Goal: Information Seeking & Learning: Learn about a topic

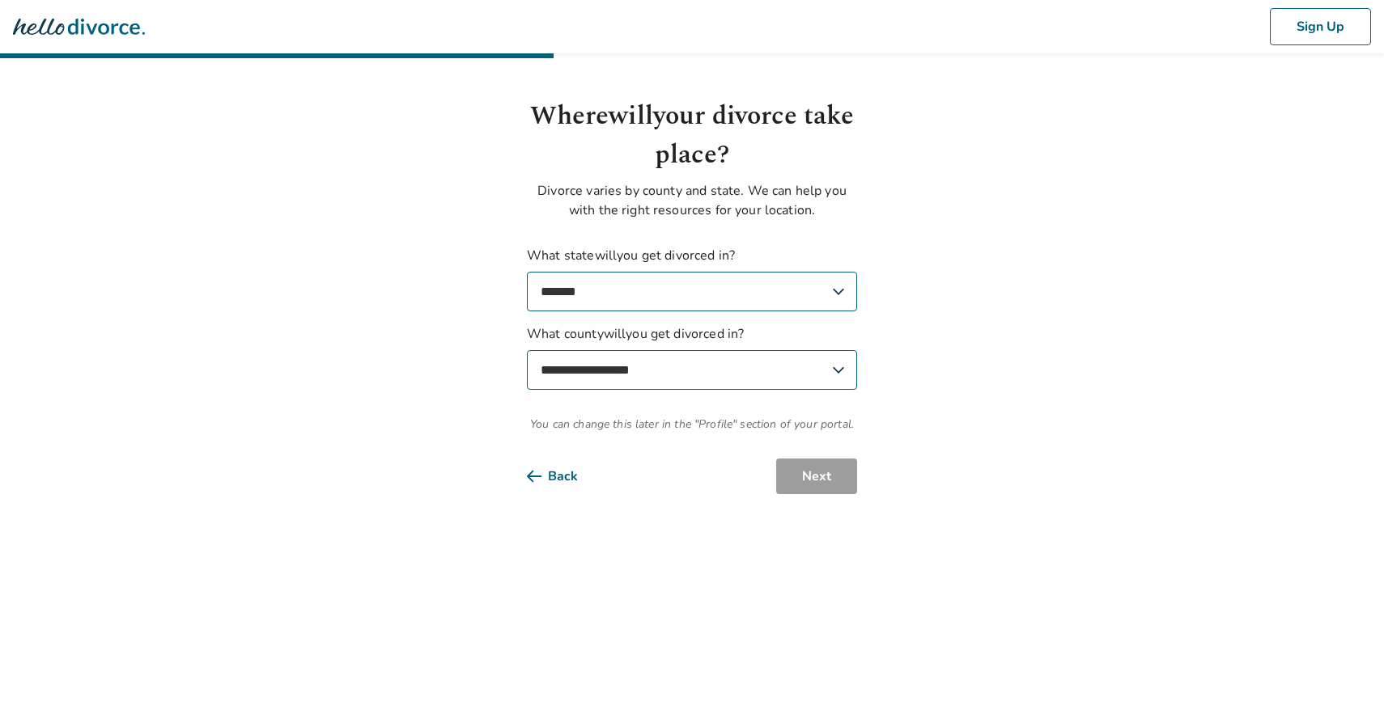
select select "**"
click at [926, 2] on div "Sign Up" at bounding box center [692, 26] width 1384 height 53
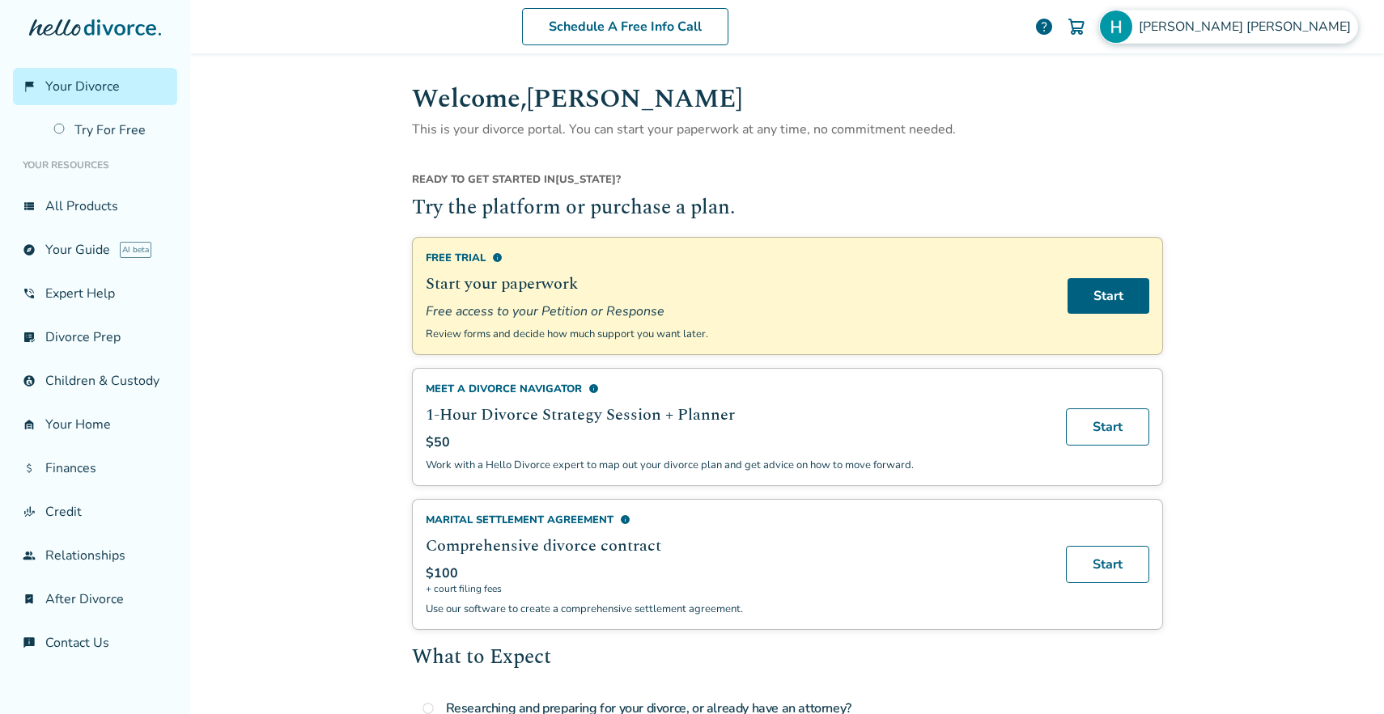
click at [1281, 32] on span "[PERSON_NAME]" at bounding box center [1247, 27] width 218 height 18
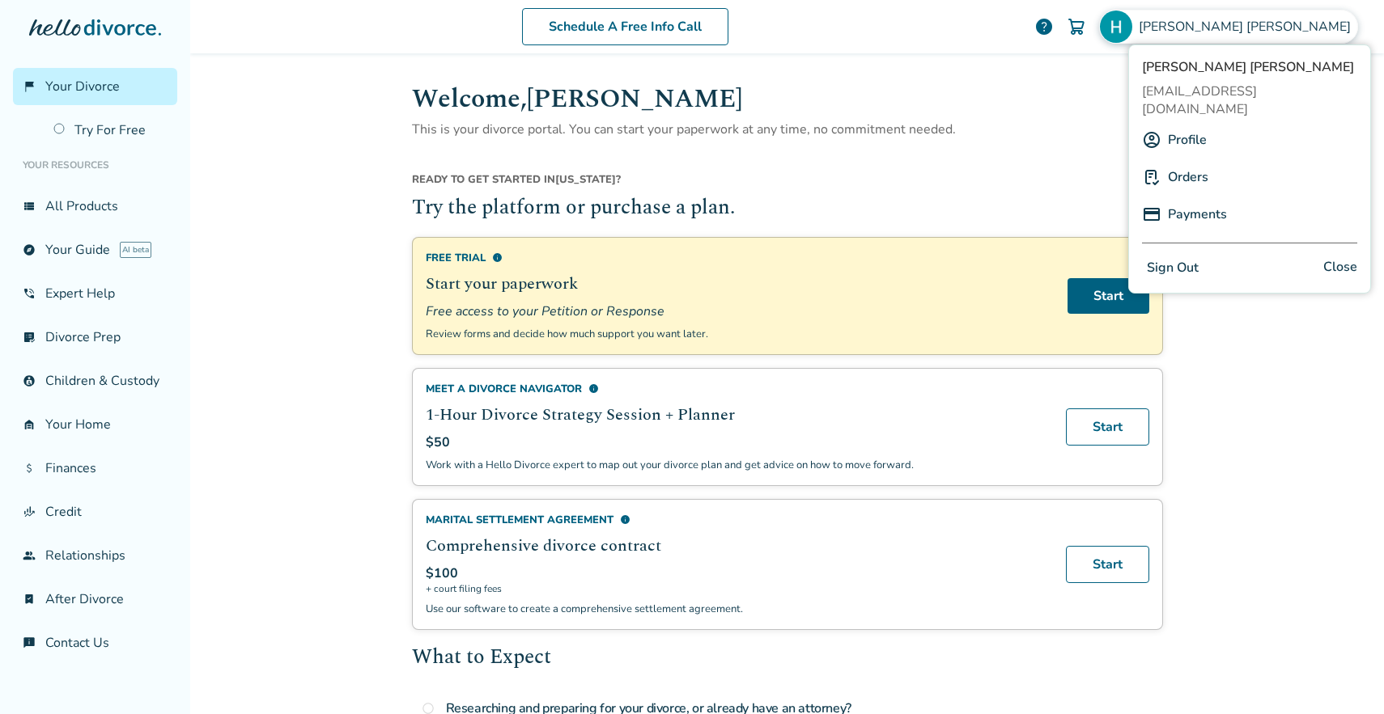
click at [1183, 162] on link "Orders" at bounding box center [1188, 177] width 40 height 31
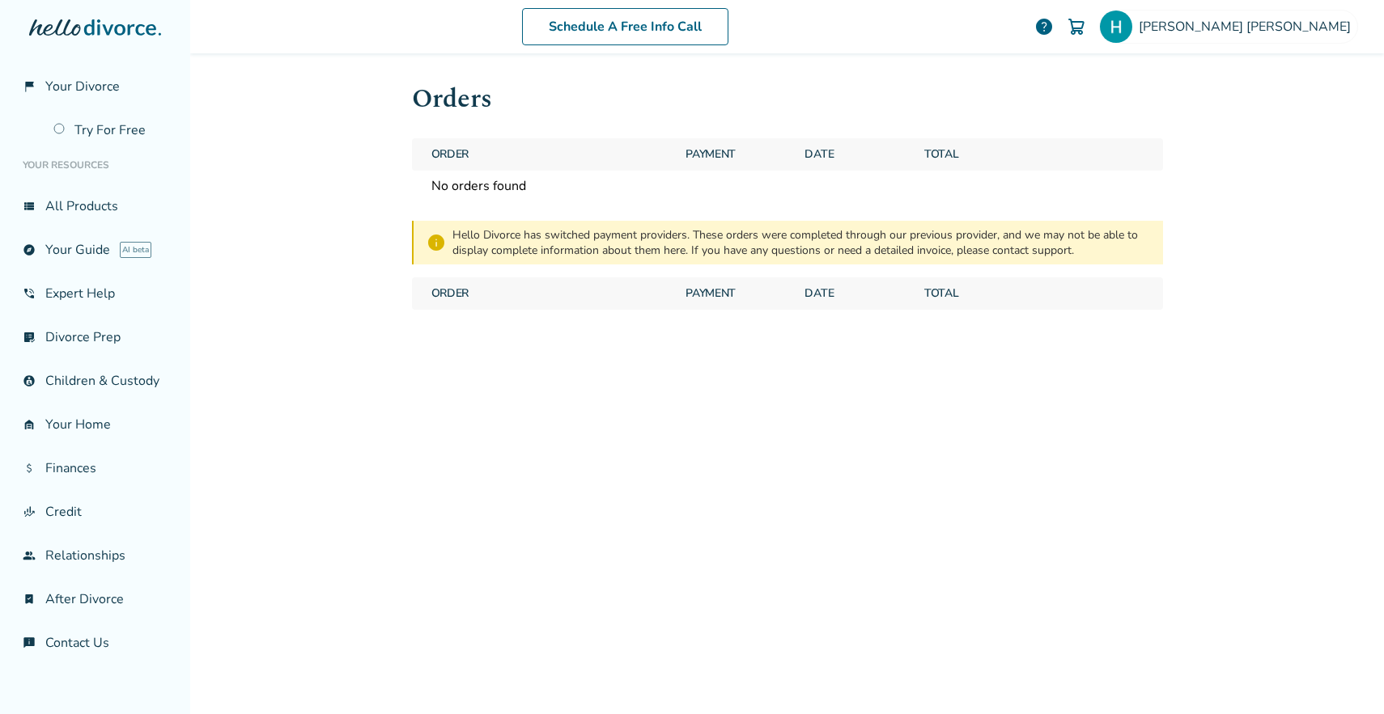
click at [388, 338] on div "Schedule A Free Info Call Heather Tartaglia help Schedule A Free Call Heather T…" at bounding box center [787, 357] width 1194 height 714
click at [1273, 24] on span "Heather Tartaglia" at bounding box center [1247, 27] width 218 height 18
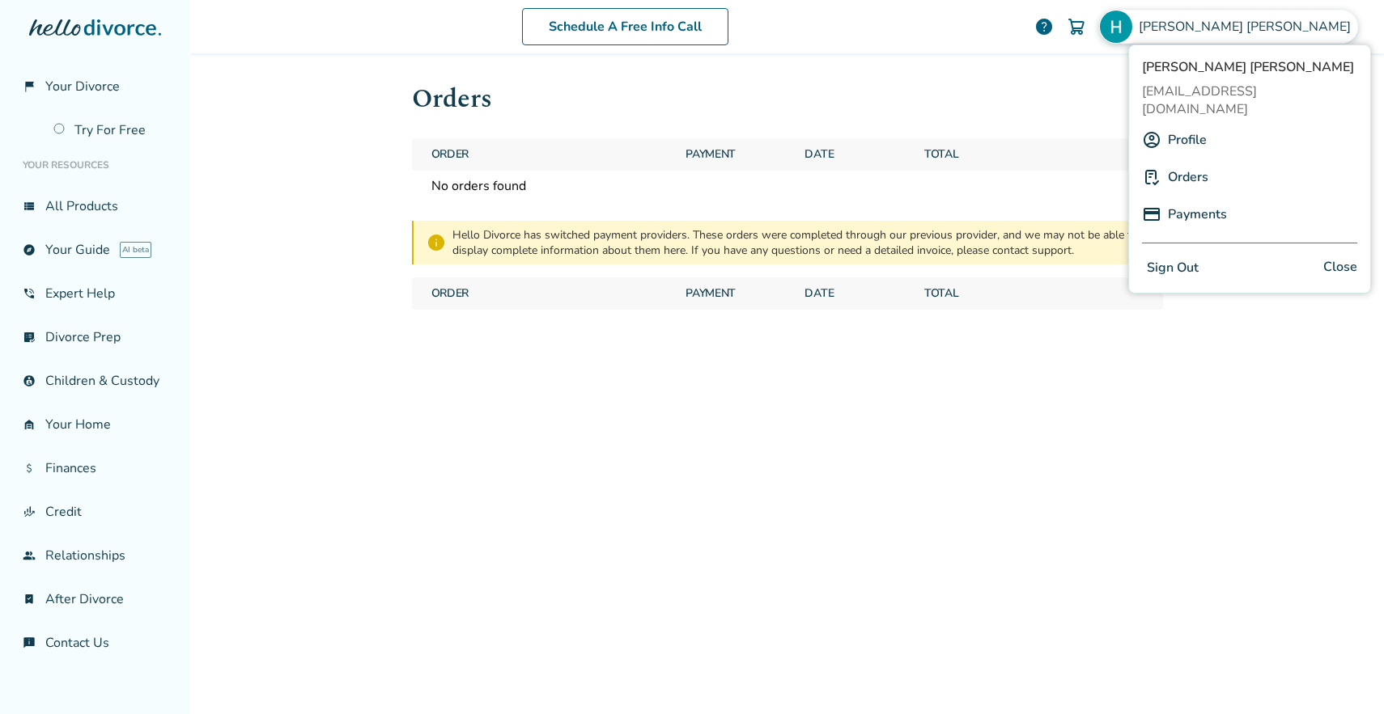
click at [1166, 257] on button "Sign Out" at bounding box center [1172, 268] width 61 height 23
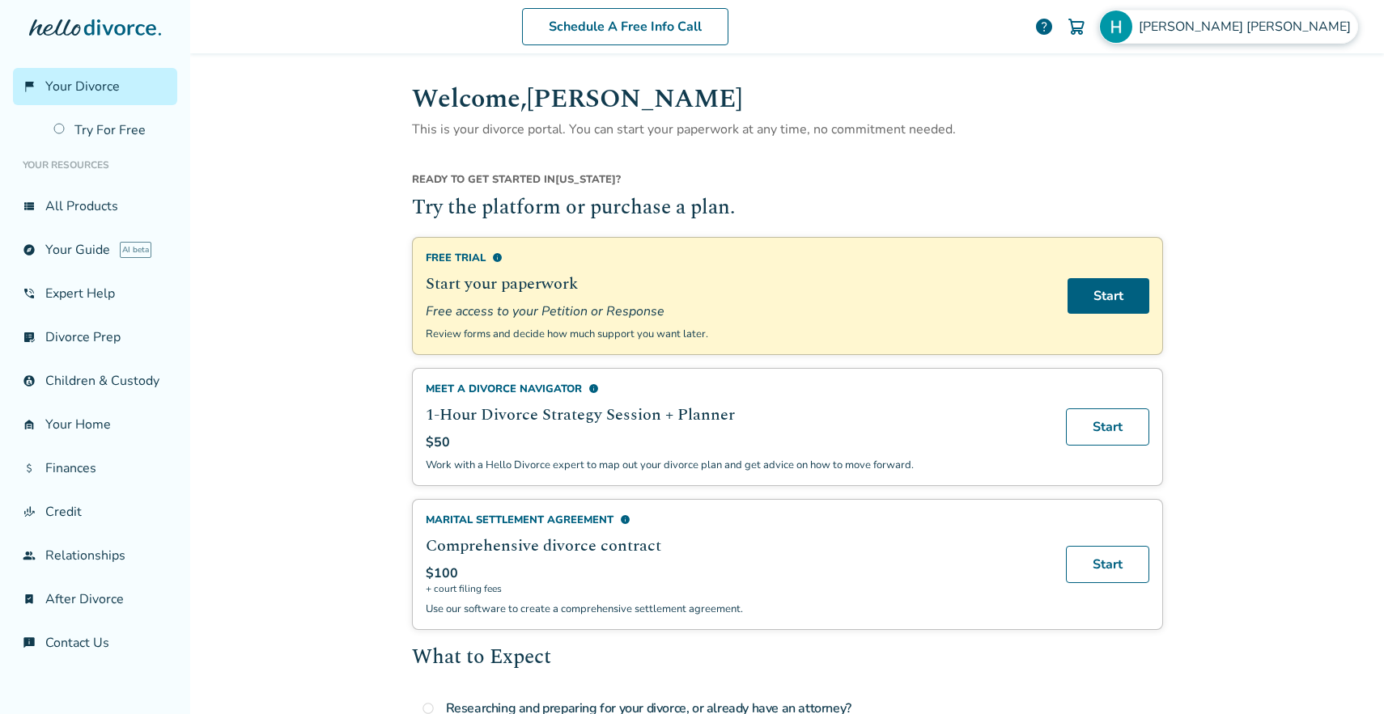
click at [1291, 18] on span "[PERSON_NAME]" at bounding box center [1247, 27] width 218 height 18
click at [1095, 57] on div "Schedule A Free Info Call Heather Tartaglia help" at bounding box center [787, 26] width 1168 height 63
click at [1298, 19] on span "[PERSON_NAME]" at bounding box center [1247, 27] width 218 height 18
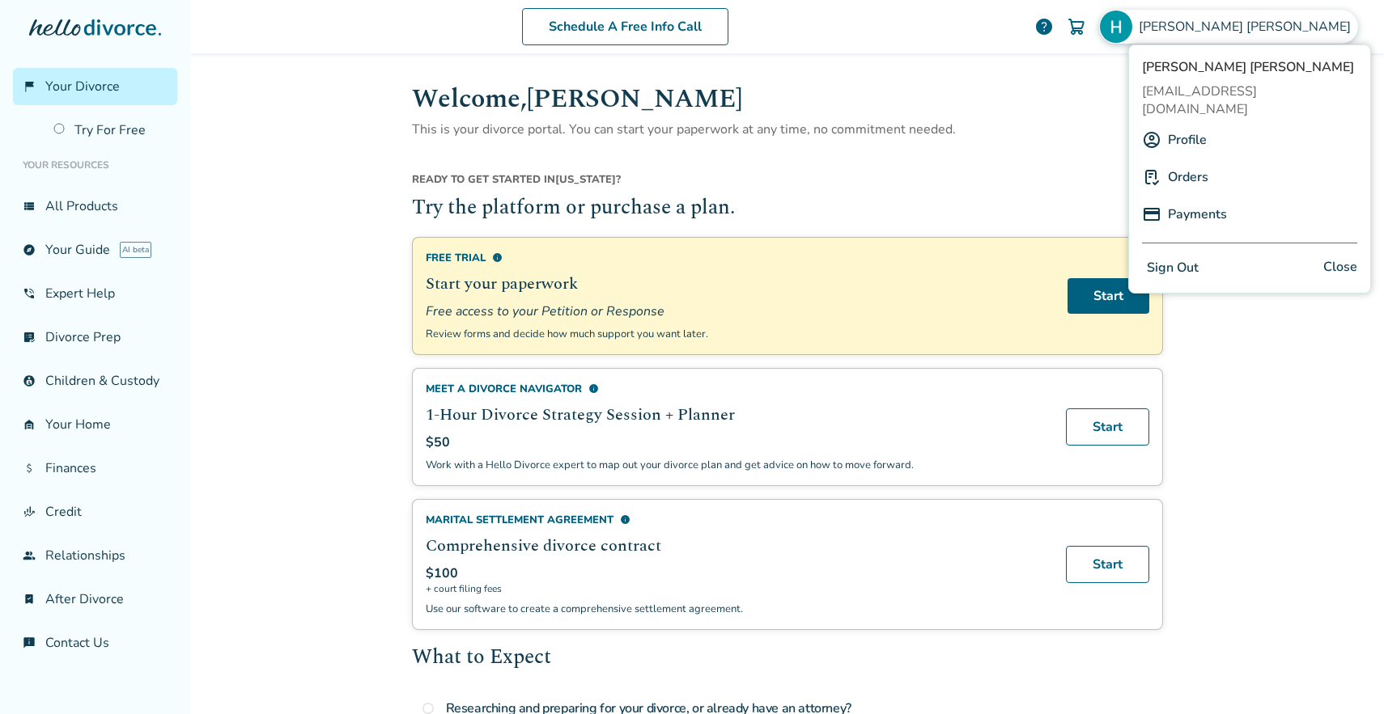
click at [1173, 236] on div "Heather Tartaglia heatherntartaglia@gmail.com Profile Orders Payments Sign Out …" at bounding box center [1249, 169] width 243 height 249
click at [909, 54] on div "Schedule A Free Info Call Heather Tartaglia help" at bounding box center [787, 26] width 1168 height 63
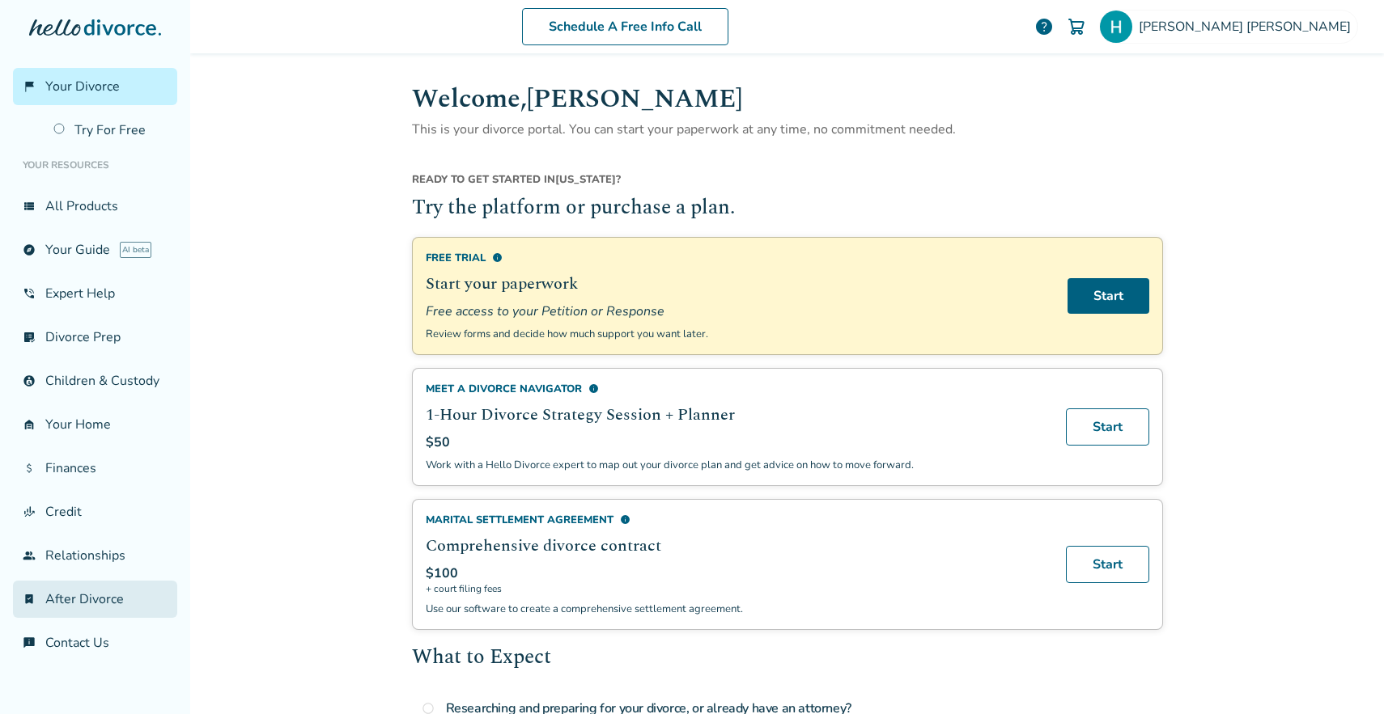
click at [78, 587] on link "bookmark_check After Divorce" at bounding box center [95, 599] width 164 height 37
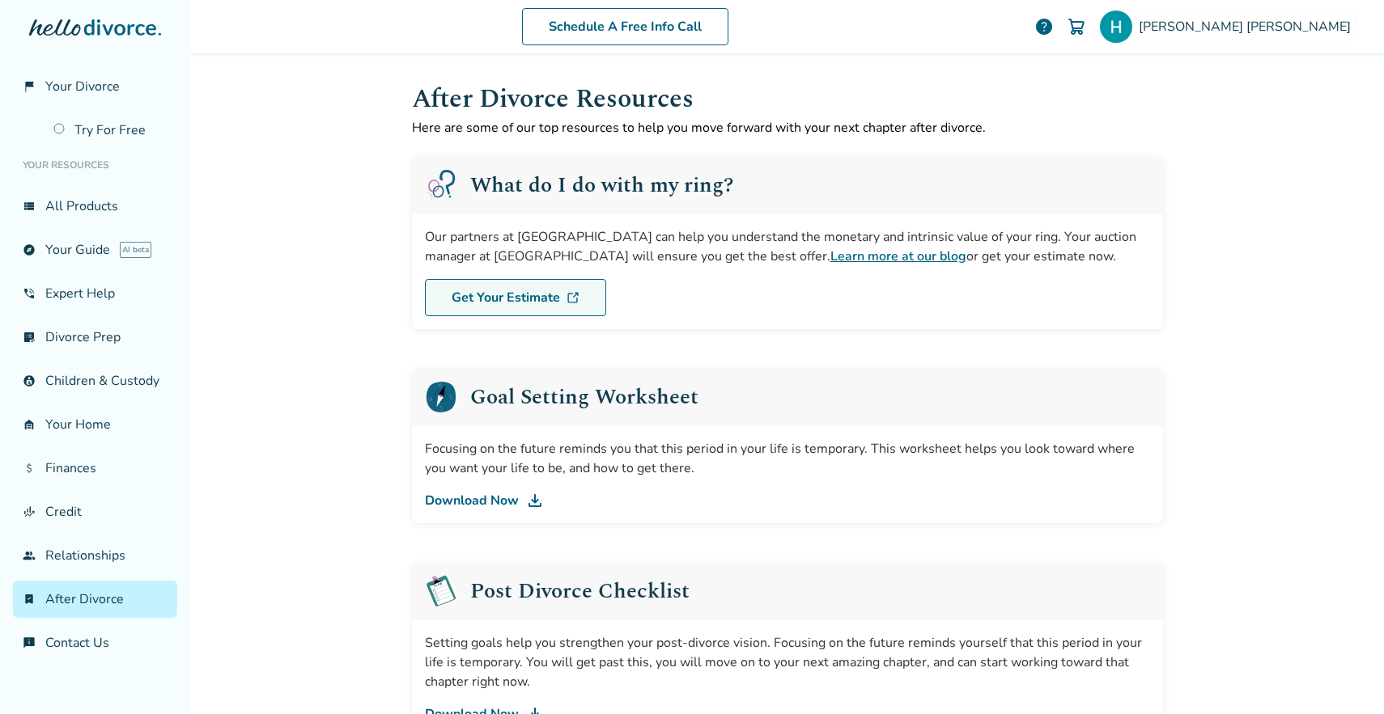
click at [514, 290] on link "Get Your Estimate" at bounding box center [515, 297] width 181 height 37
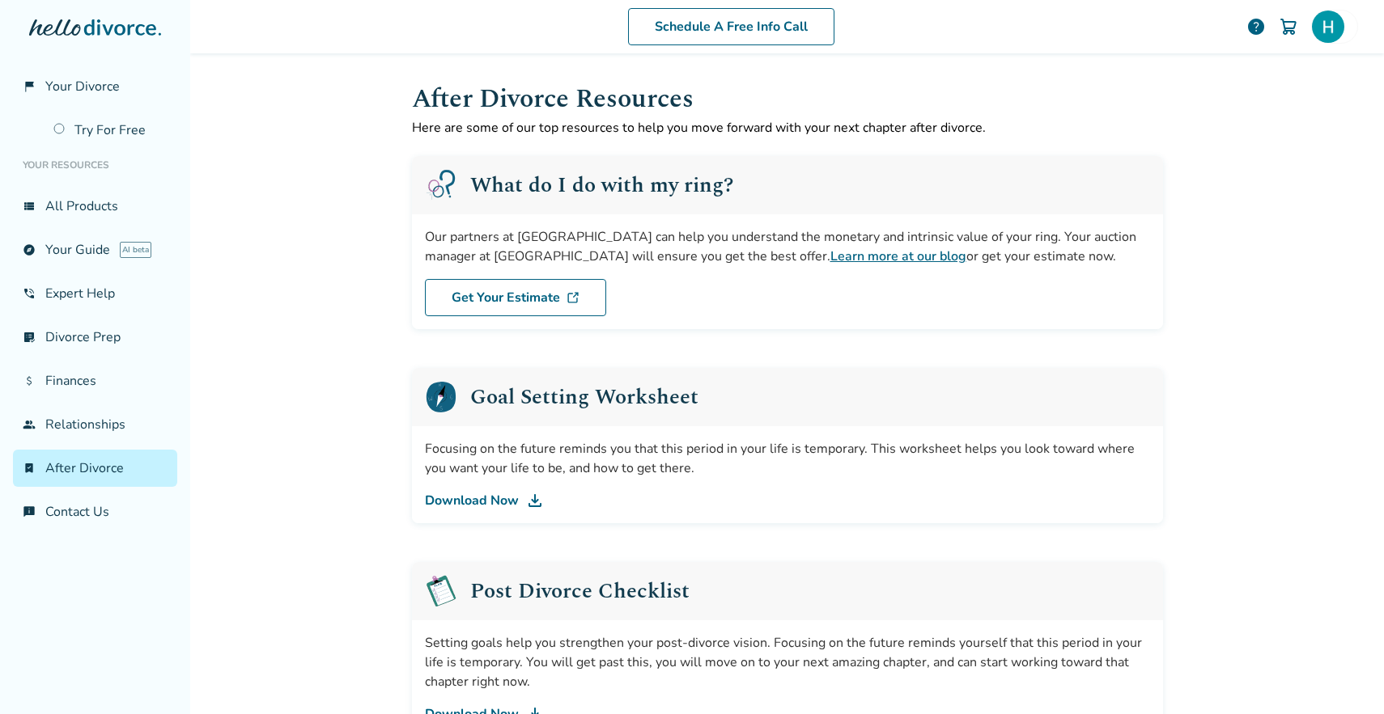
click at [351, 392] on div "Schedule A Free Info Call help Schedule A Free Call Heather Tartaglia heathernt…" at bounding box center [787, 357] width 1194 height 714
click at [51, 196] on link "view_list All Products" at bounding box center [95, 206] width 164 height 37
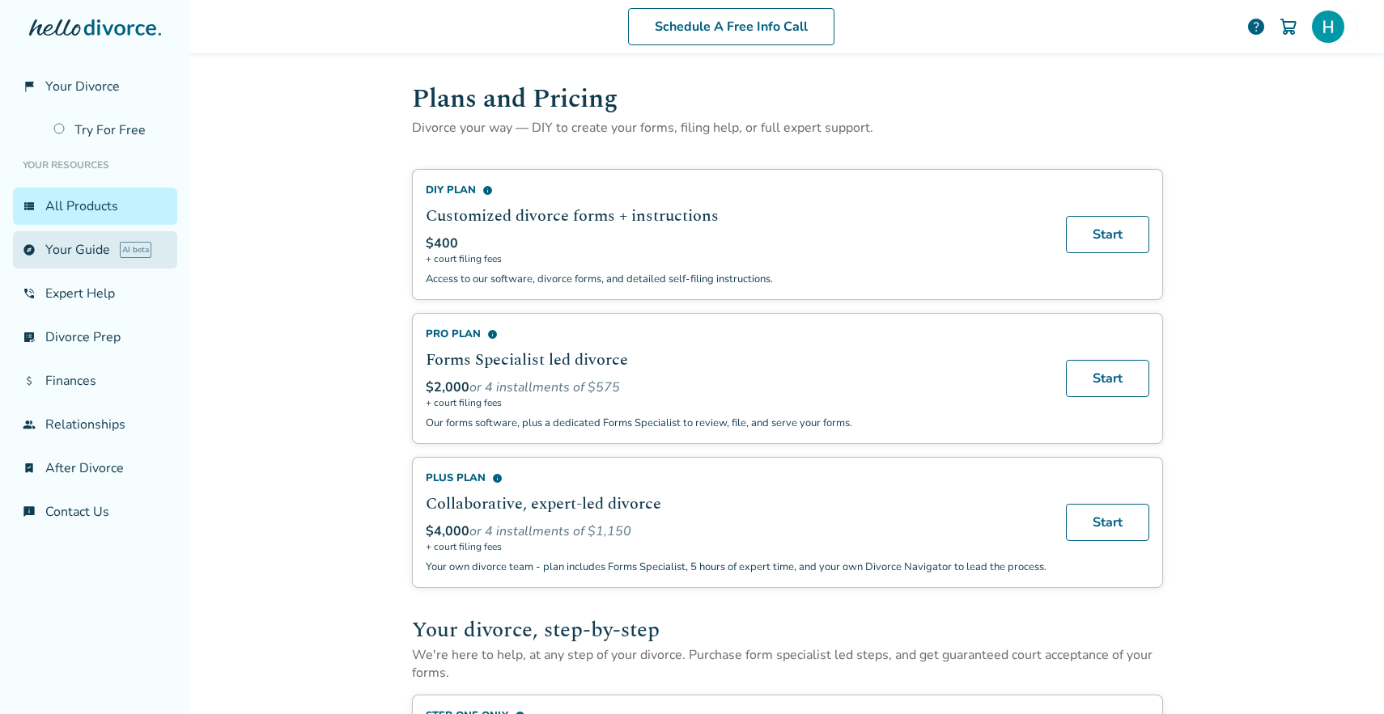
click at [69, 250] on link "explore Your Guide AI beta" at bounding box center [95, 249] width 164 height 37
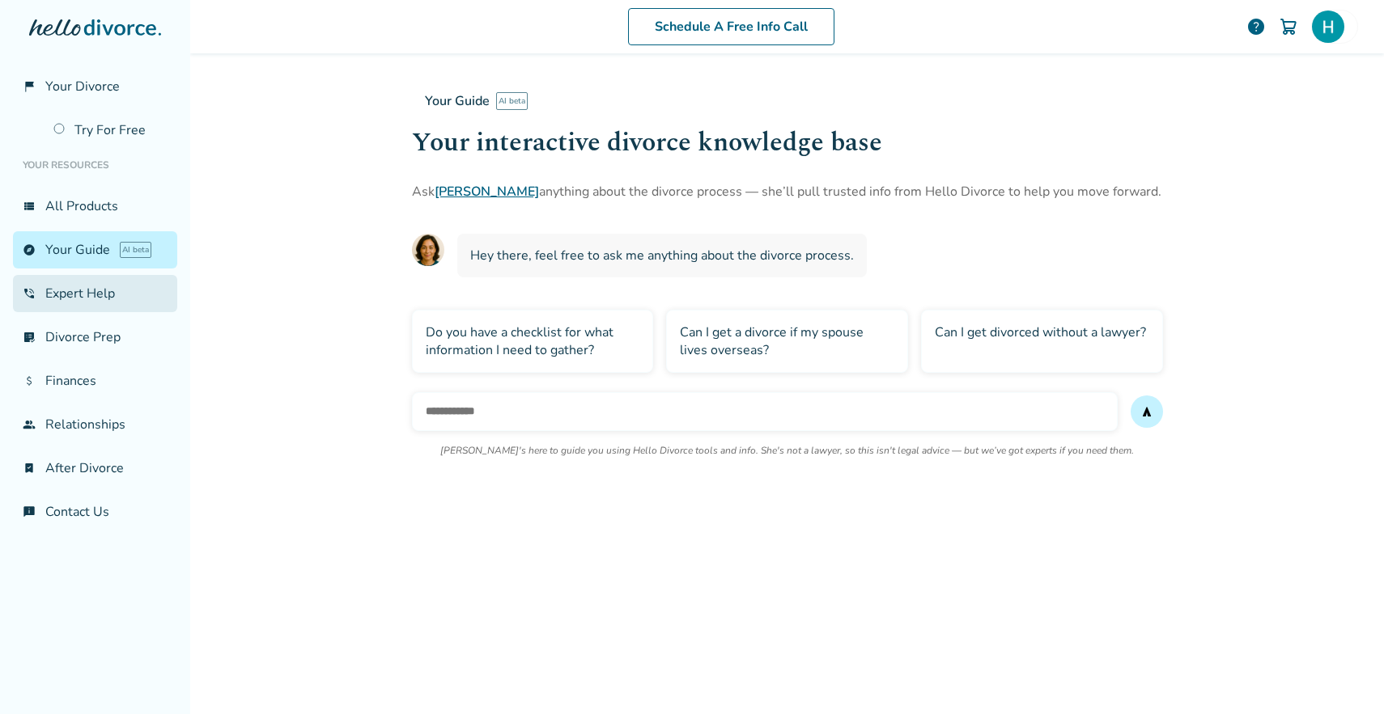
click at [117, 299] on link "phone_in_talk Expert Help" at bounding box center [95, 293] width 164 height 37
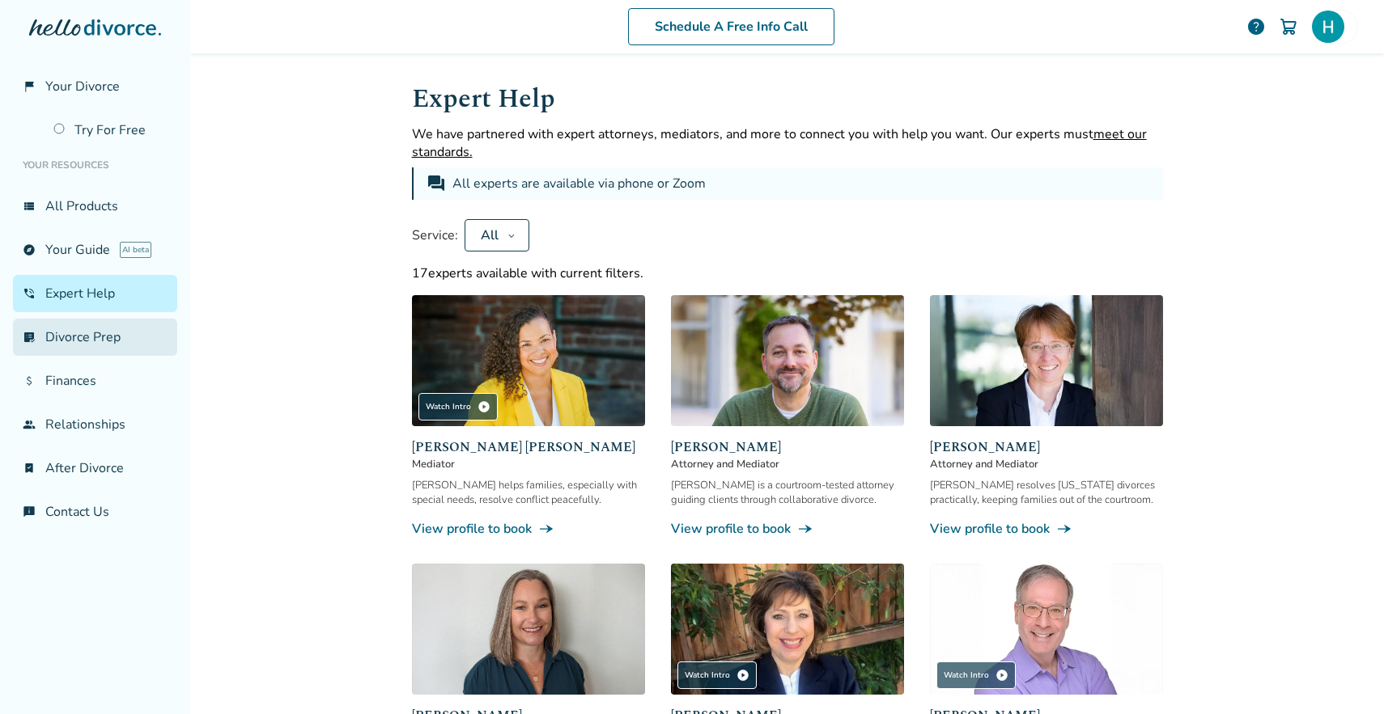
click at [104, 348] on link "list_alt_check Divorce Prep" at bounding box center [95, 337] width 164 height 37
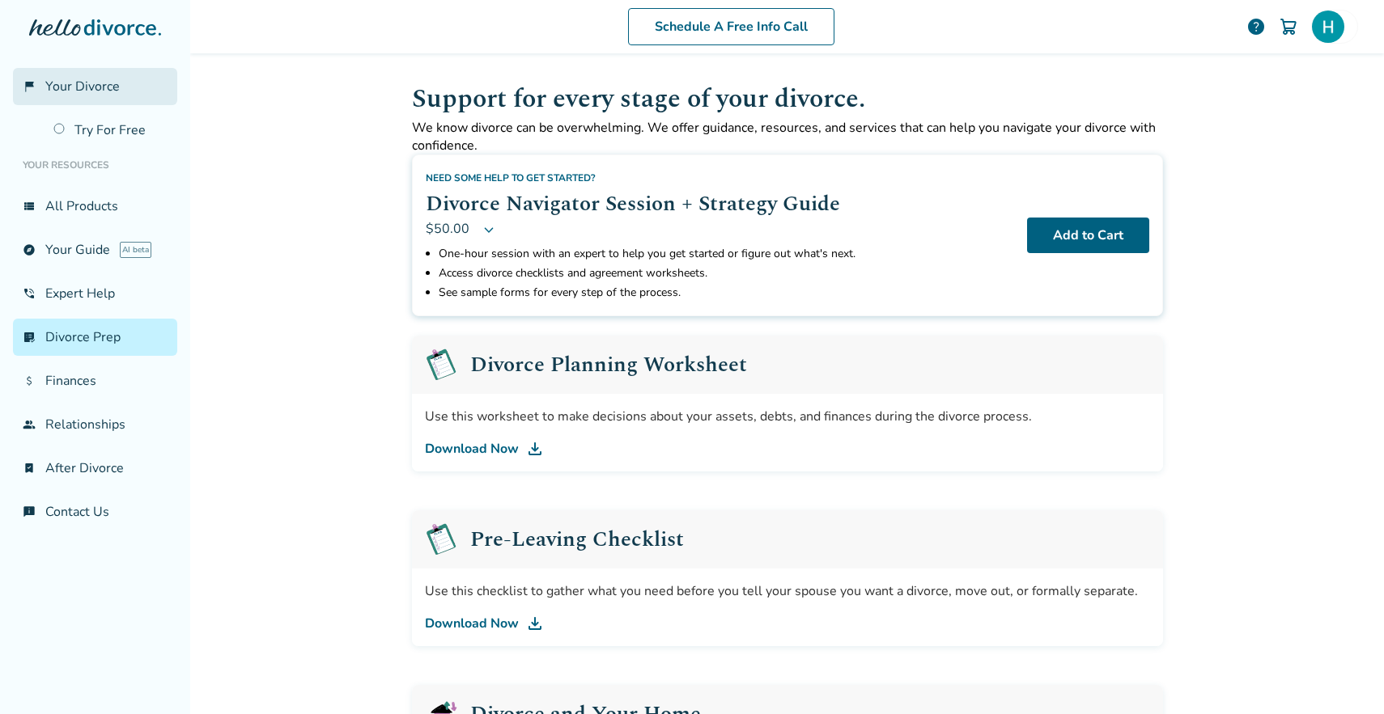
click at [63, 78] on span "Your Divorce" at bounding box center [82, 87] width 74 height 18
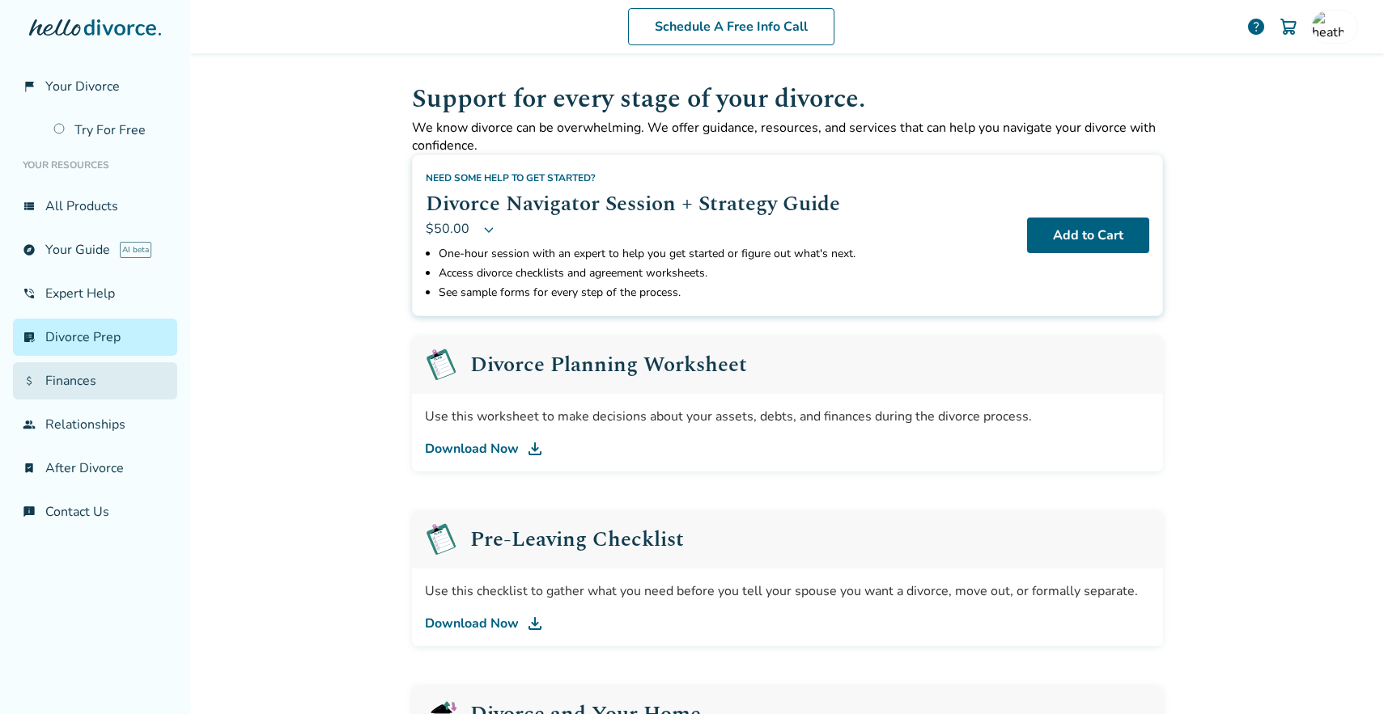
click at [94, 378] on link "attach_money Finances" at bounding box center [95, 381] width 164 height 37
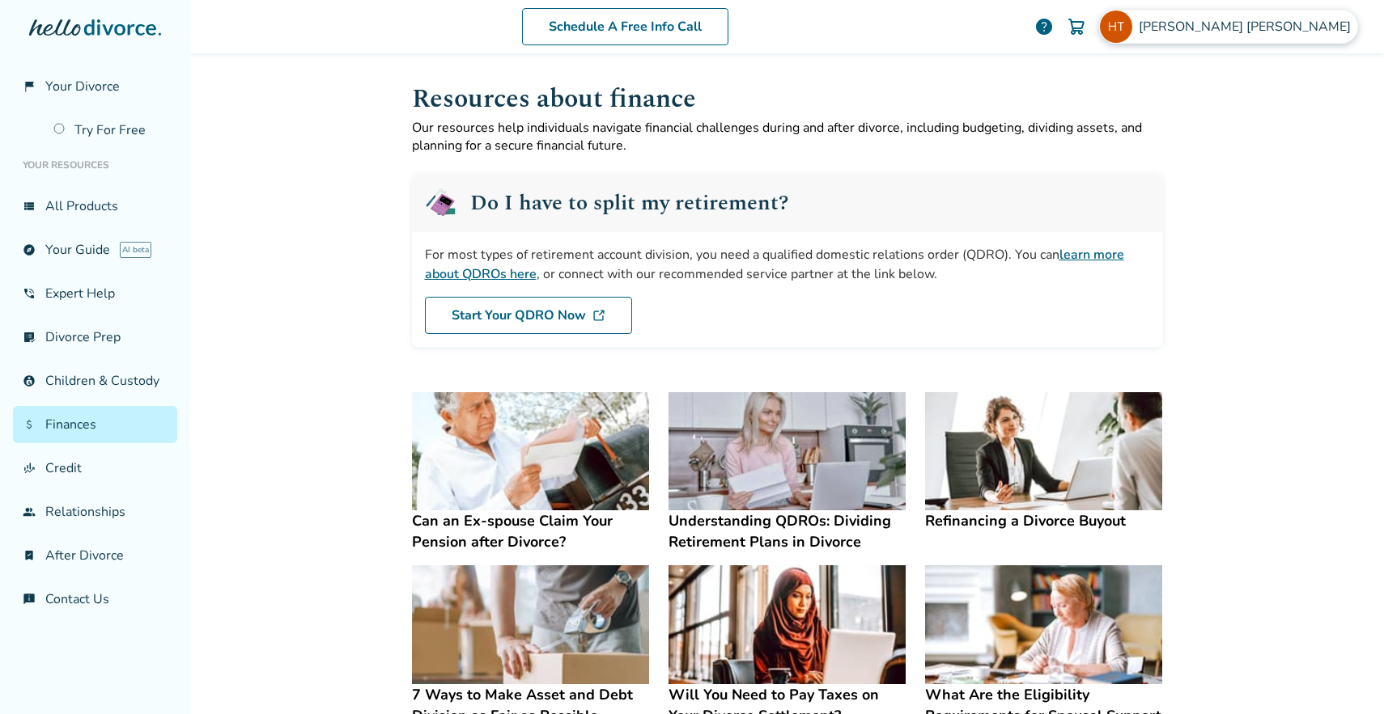
click at [1277, 24] on span "[PERSON_NAME]" at bounding box center [1247, 27] width 218 height 18
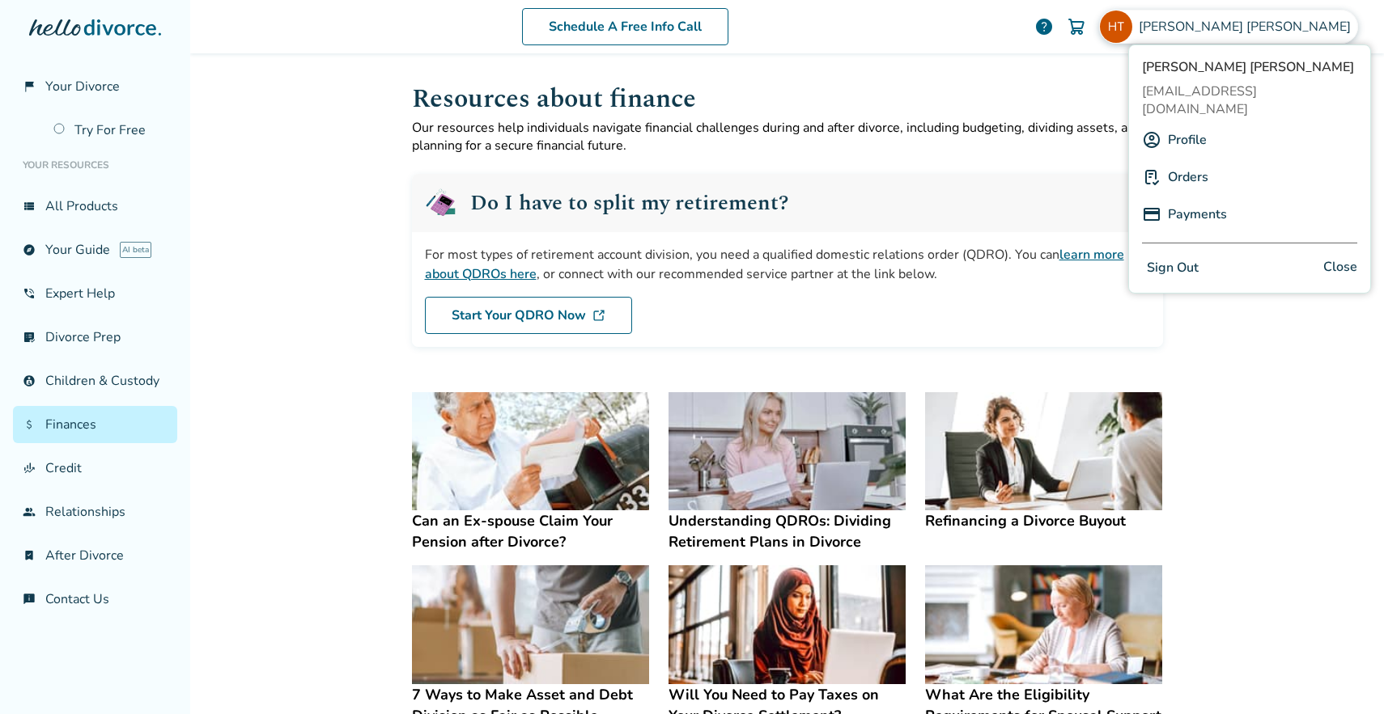
click at [1185, 125] on link "Profile" at bounding box center [1187, 140] width 39 height 31
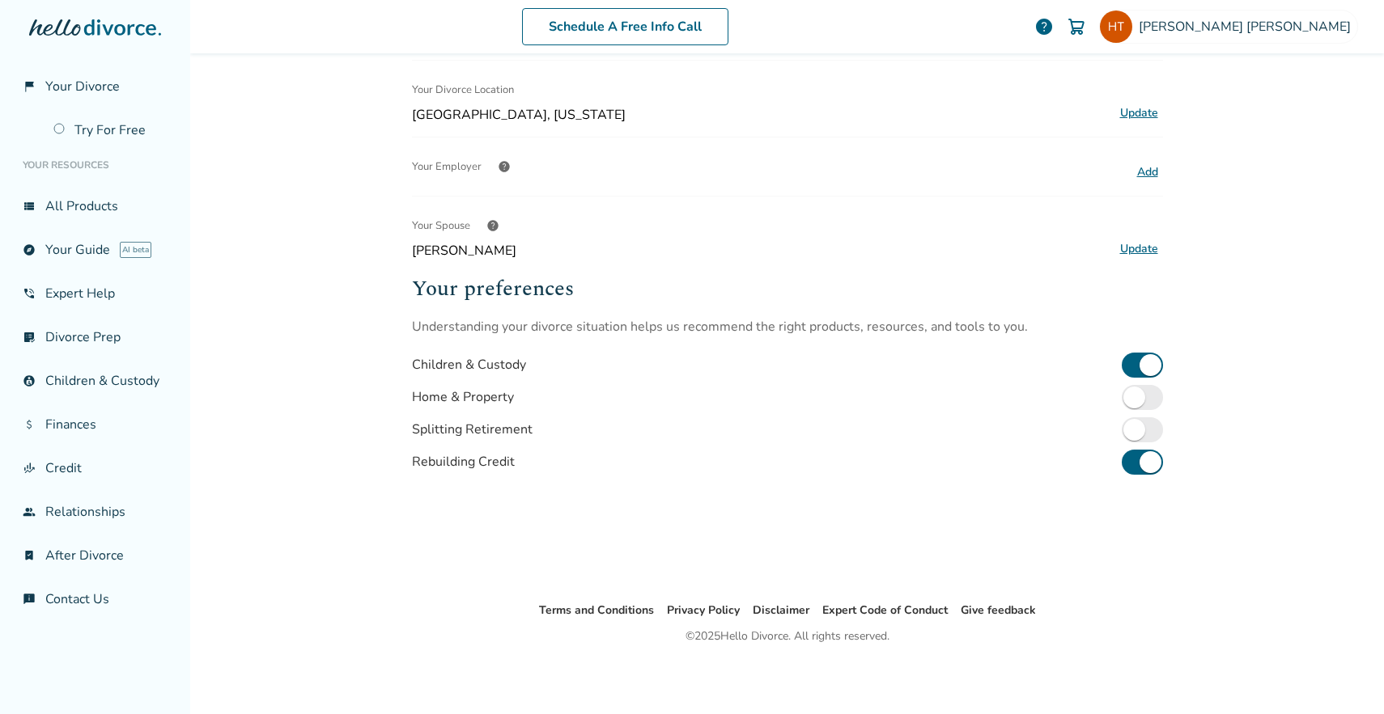
scroll to position [350, 0]
click at [67, 214] on link "view_list All Products" at bounding box center [95, 206] width 164 height 37
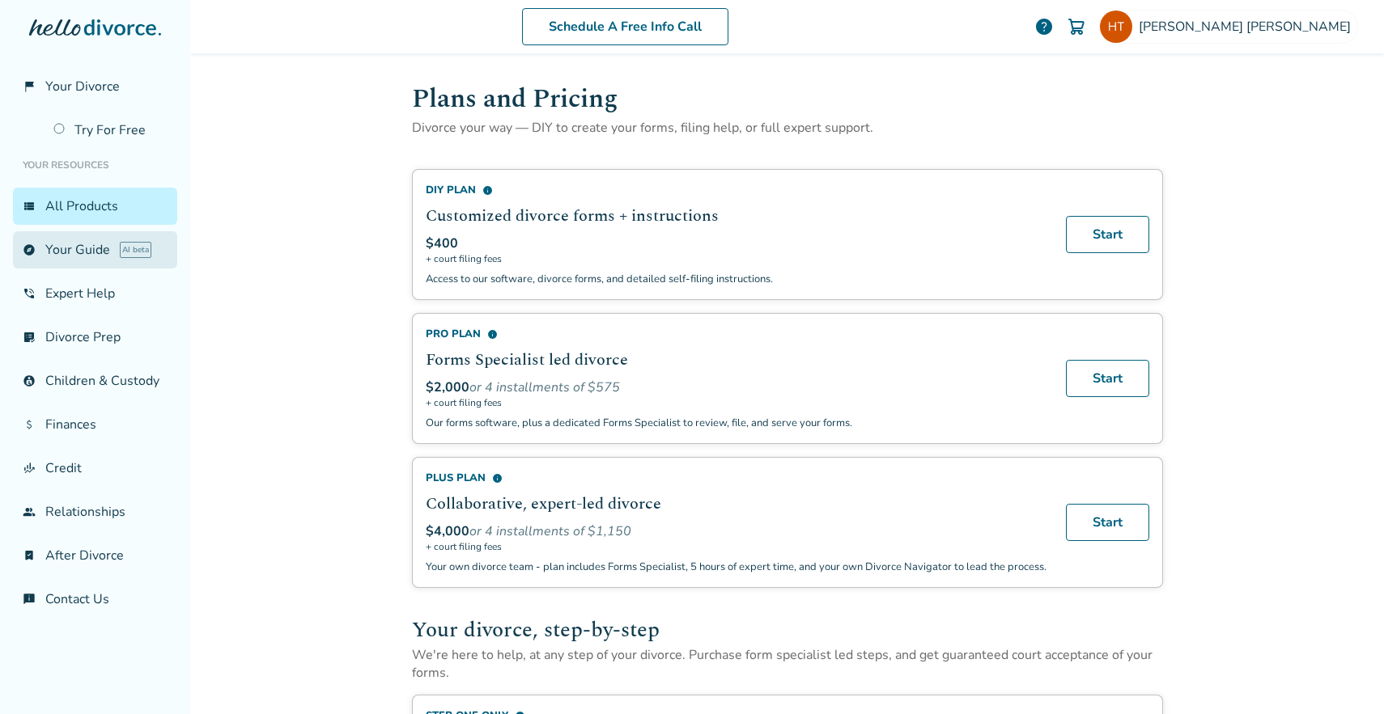
click at [77, 242] on link "explore Your Guide AI beta" at bounding box center [95, 249] width 164 height 37
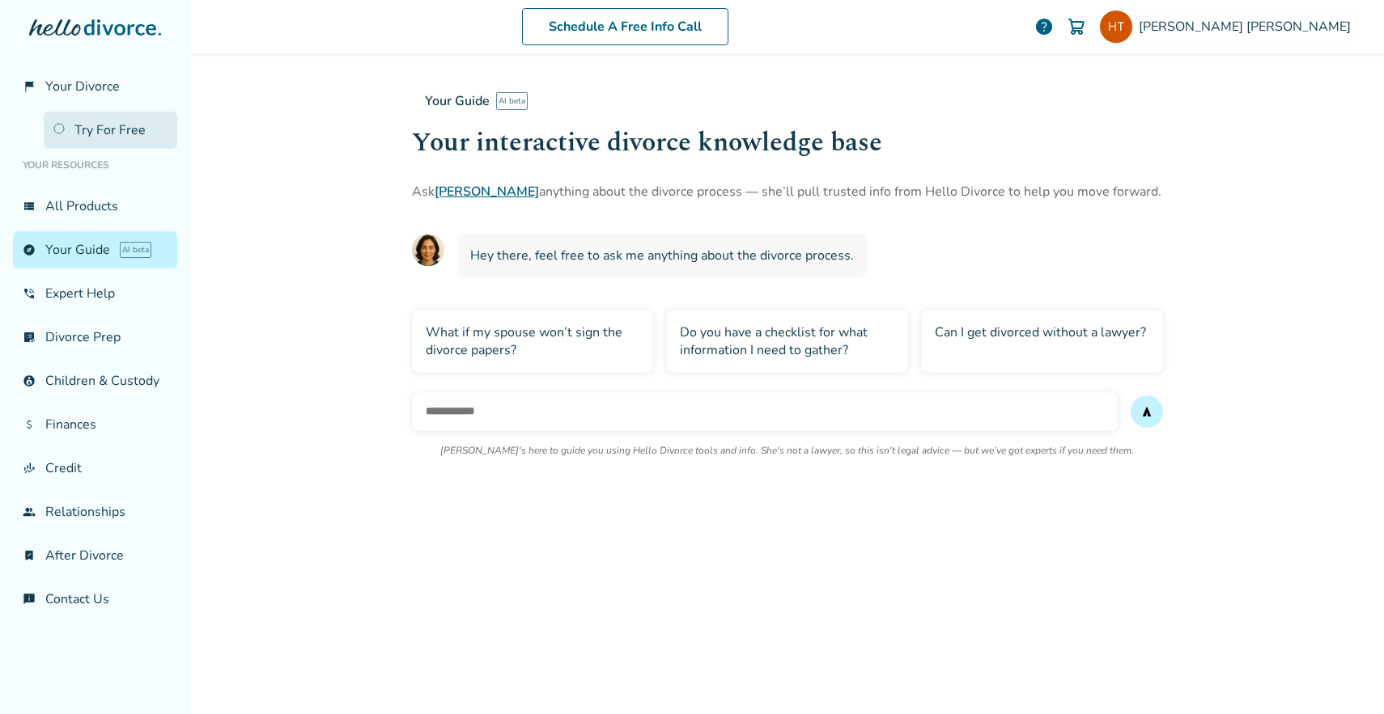
click at [83, 131] on link "Try For Free" at bounding box center [111, 130] width 134 height 37
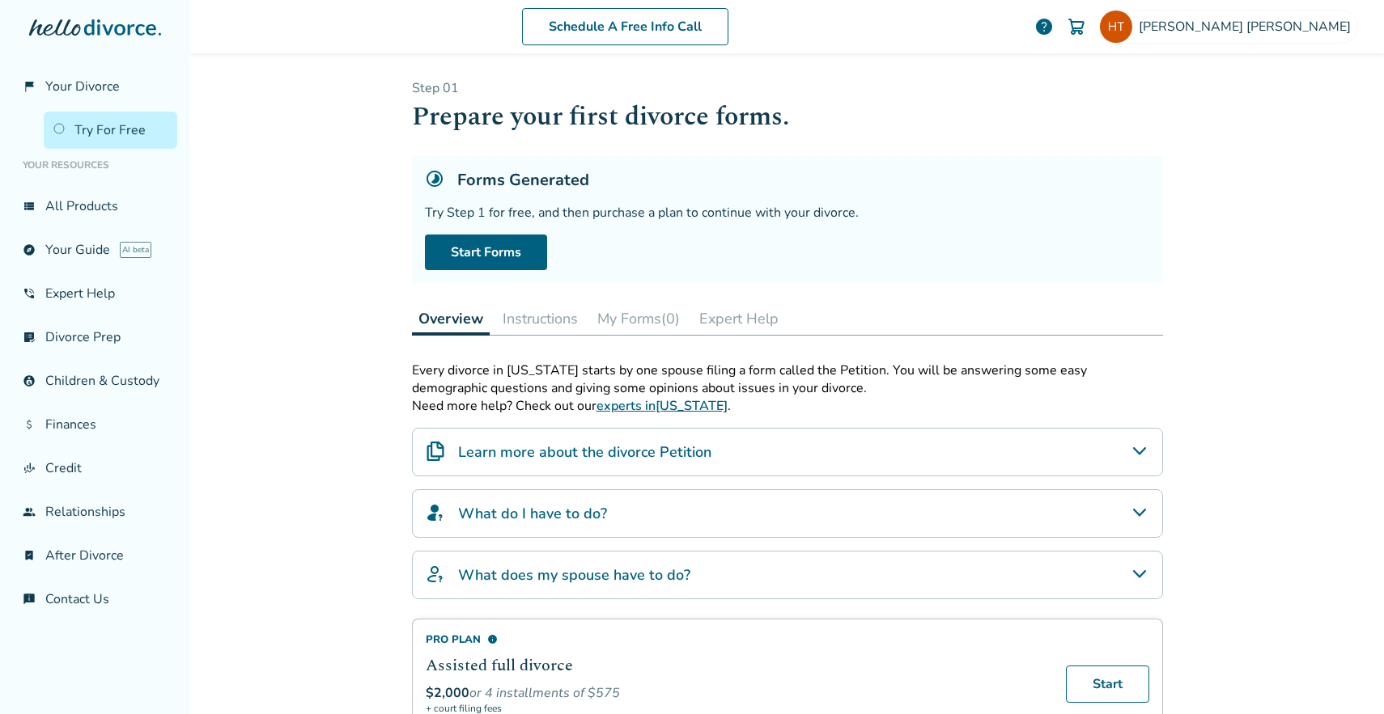
click at [328, 312] on div "Schedule A Free Info Call Heather Tartaglia help Schedule A Free Call Heather T…" at bounding box center [787, 357] width 1194 height 714
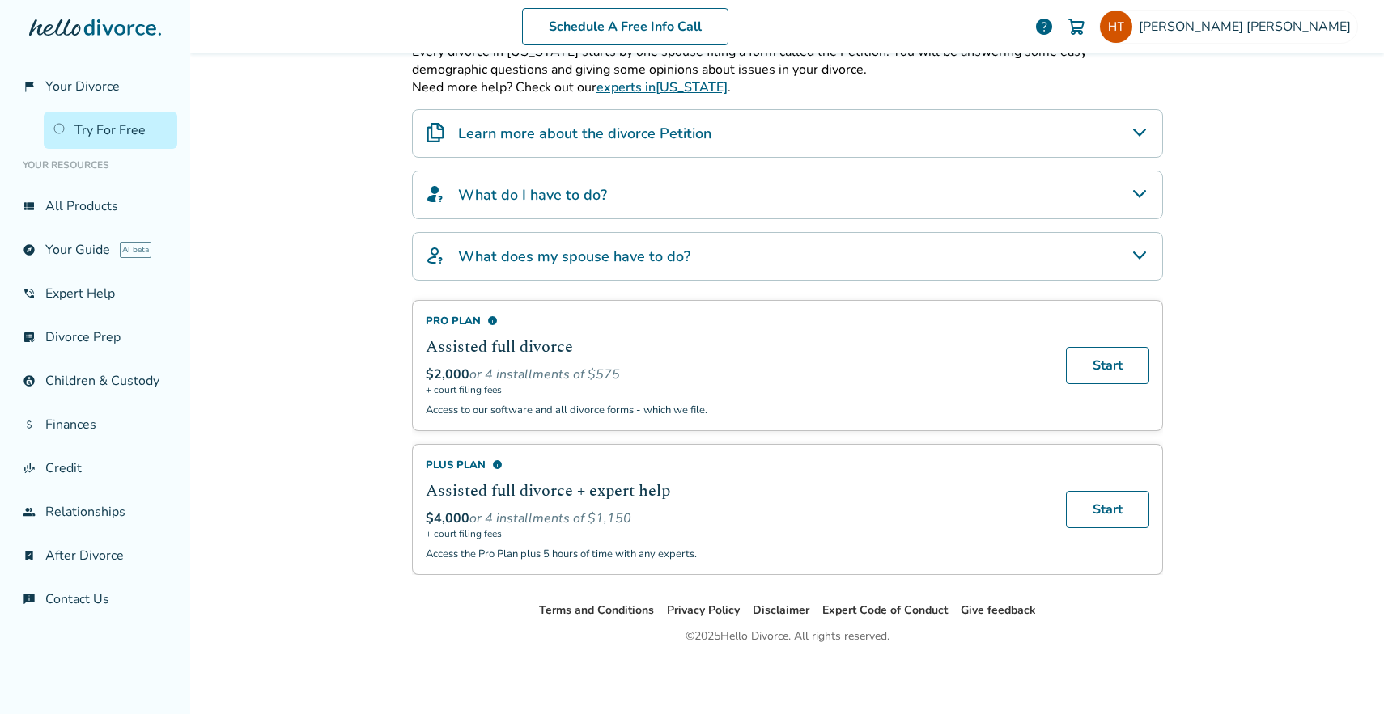
scroll to position [319, 0]
click at [337, 440] on div "Schedule A Free Info Call Heather Tartaglia help Schedule A Free Call Heather T…" at bounding box center [787, 357] width 1194 height 714
click at [1132, 27] on img at bounding box center [1116, 27] width 32 height 32
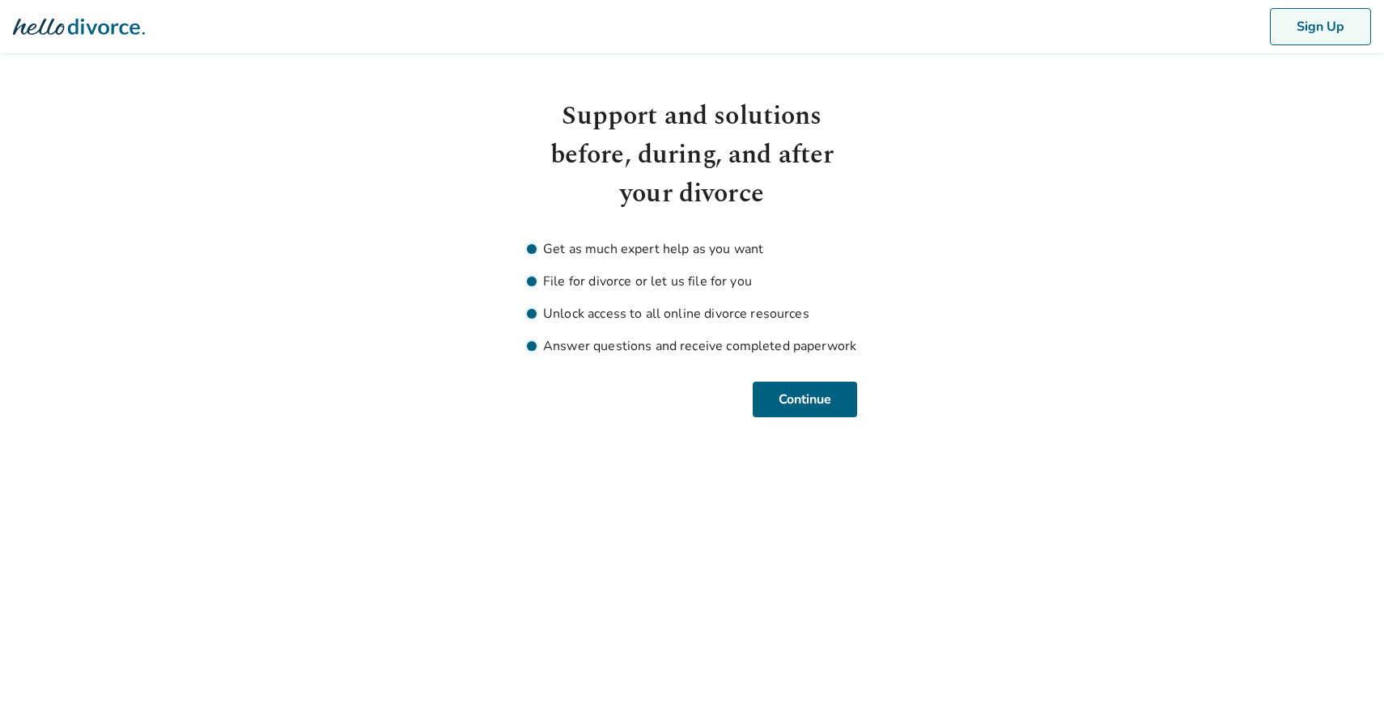
click at [1329, 27] on button "Sign Up" at bounding box center [1320, 26] width 101 height 37
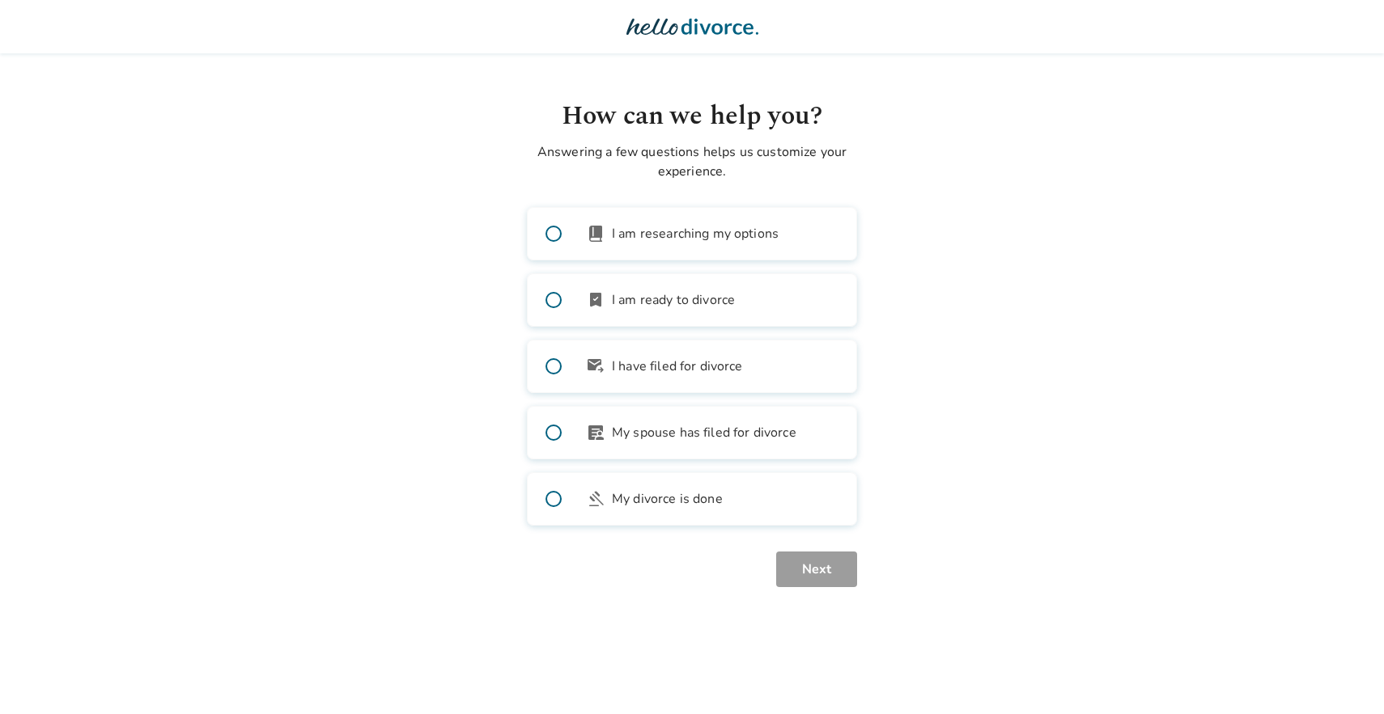
click at [287, 292] on body "How can we help you? Answering a few questions helps us customize your experien…" at bounding box center [692, 293] width 1384 height 587
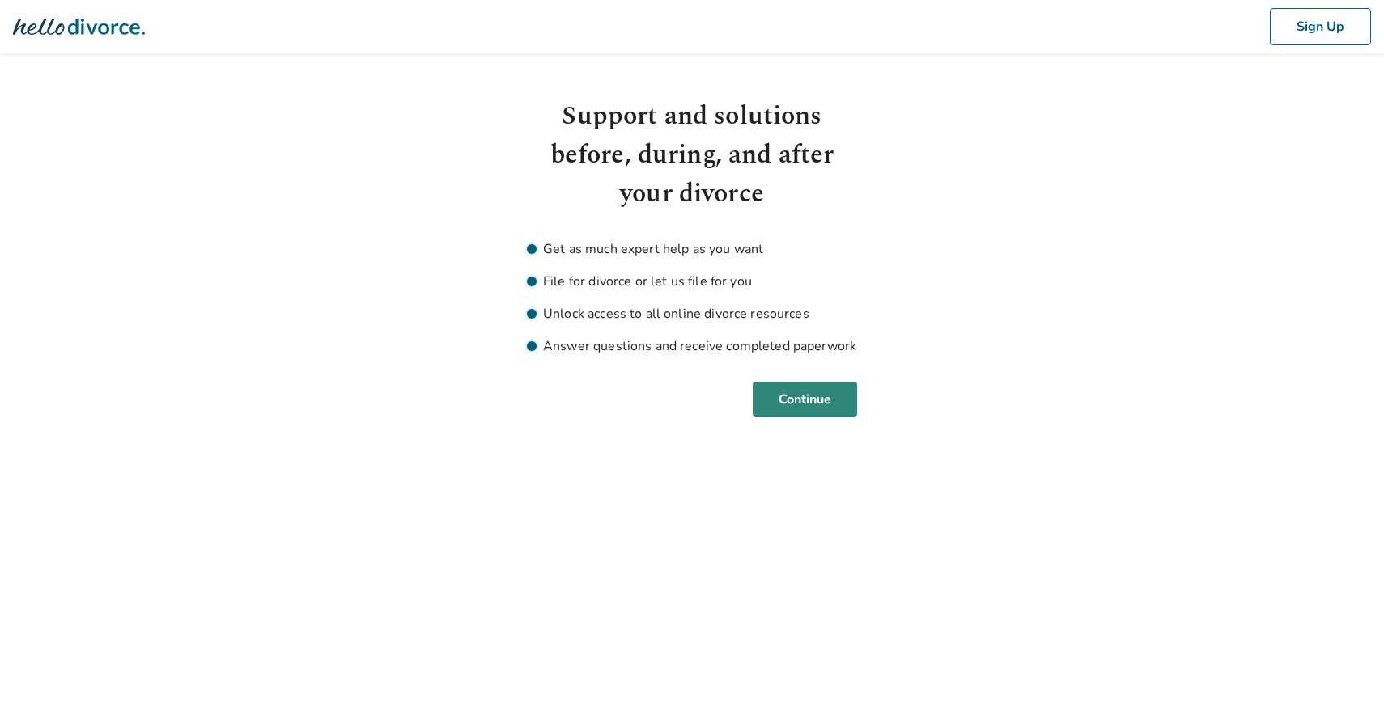
click at [787, 402] on button "Continue" at bounding box center [805, 400] width 104 height 36
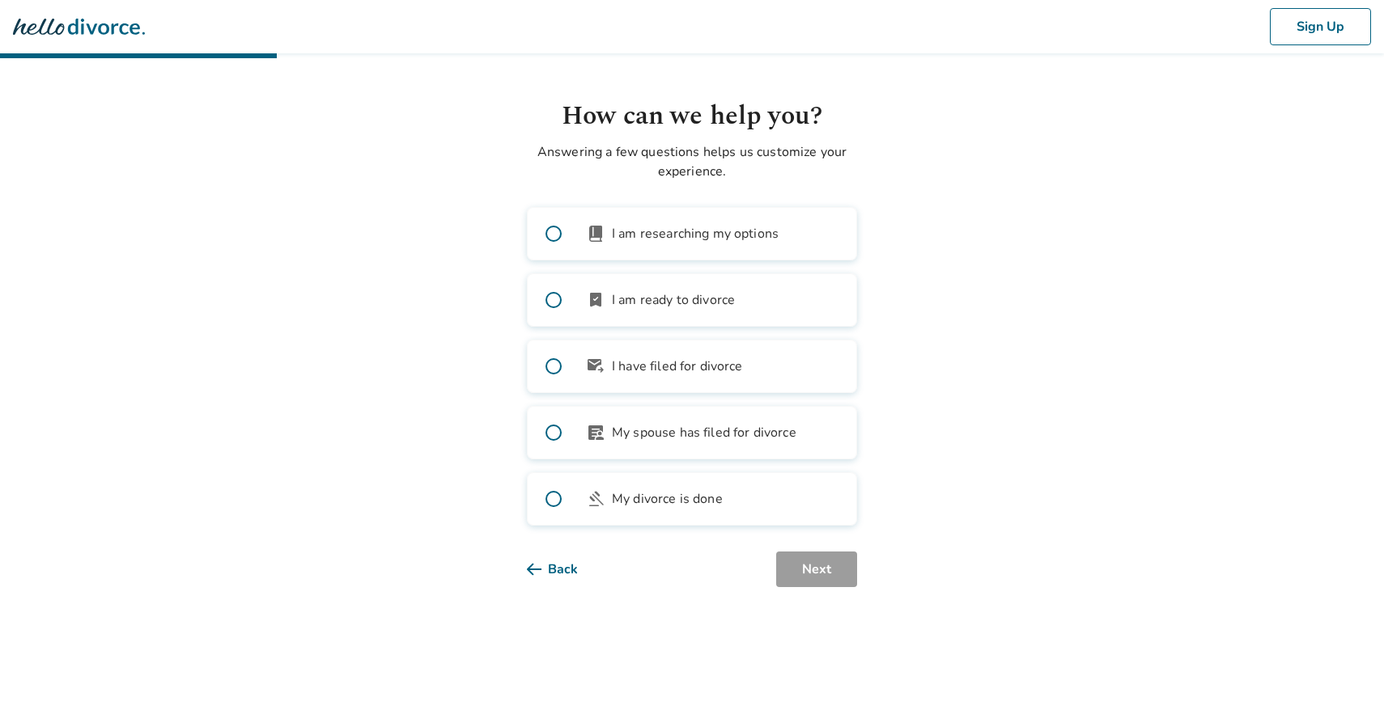
click at [549, 365] on span at bounding box center [554, 367] width 52 height 52
click at [810, 573] on button "Next" at bounding box center [816, 570] width 81 height 36
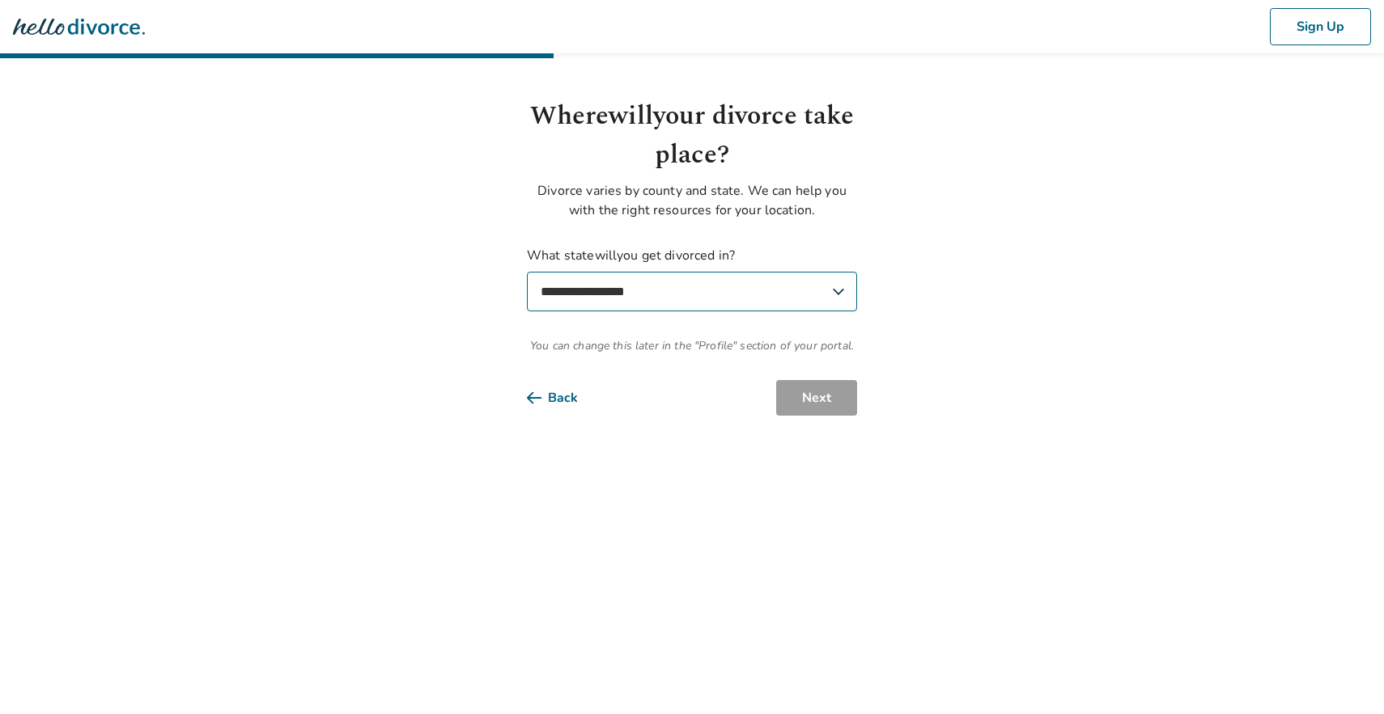
select select "**"
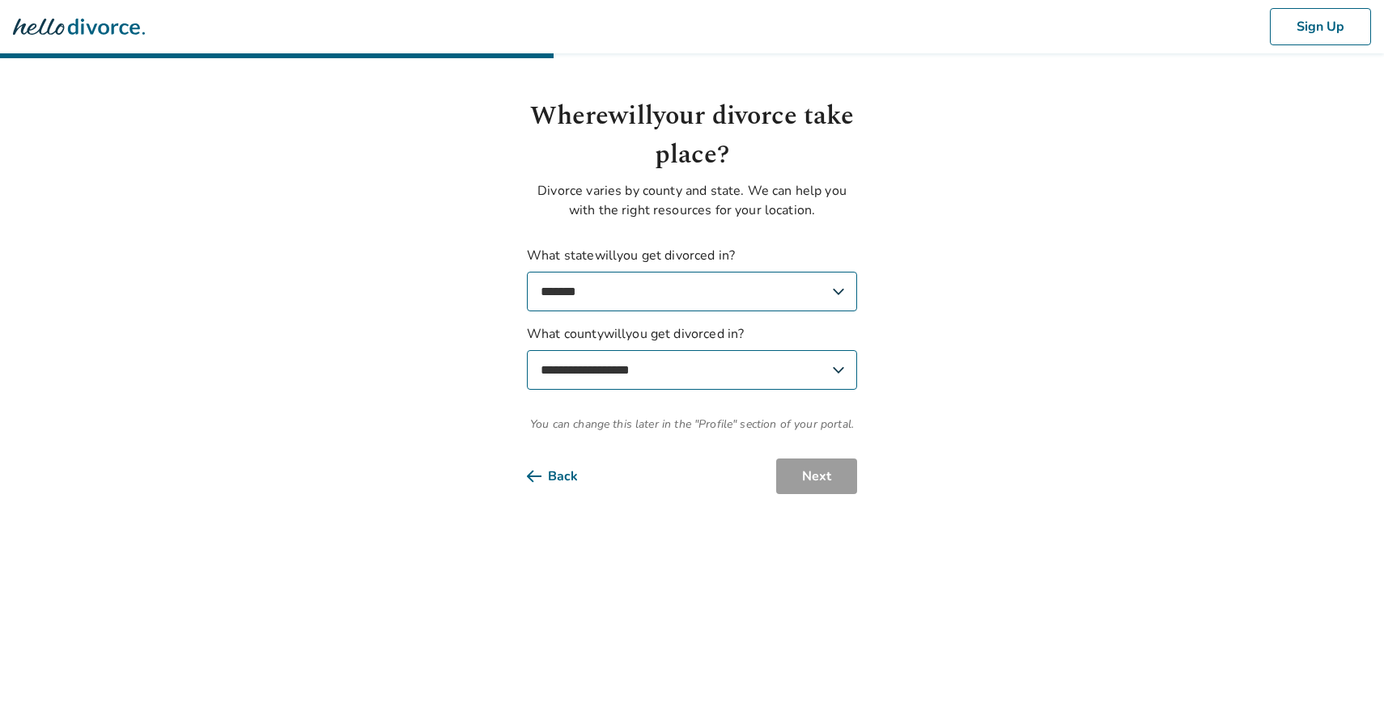
select select "******"
click at [812, 456] on div "**********" at bounding box center [692, 295] width 330 height 397
click at [814, 490] on button "Next" at bounding box center [816, 477] width 81 height 36
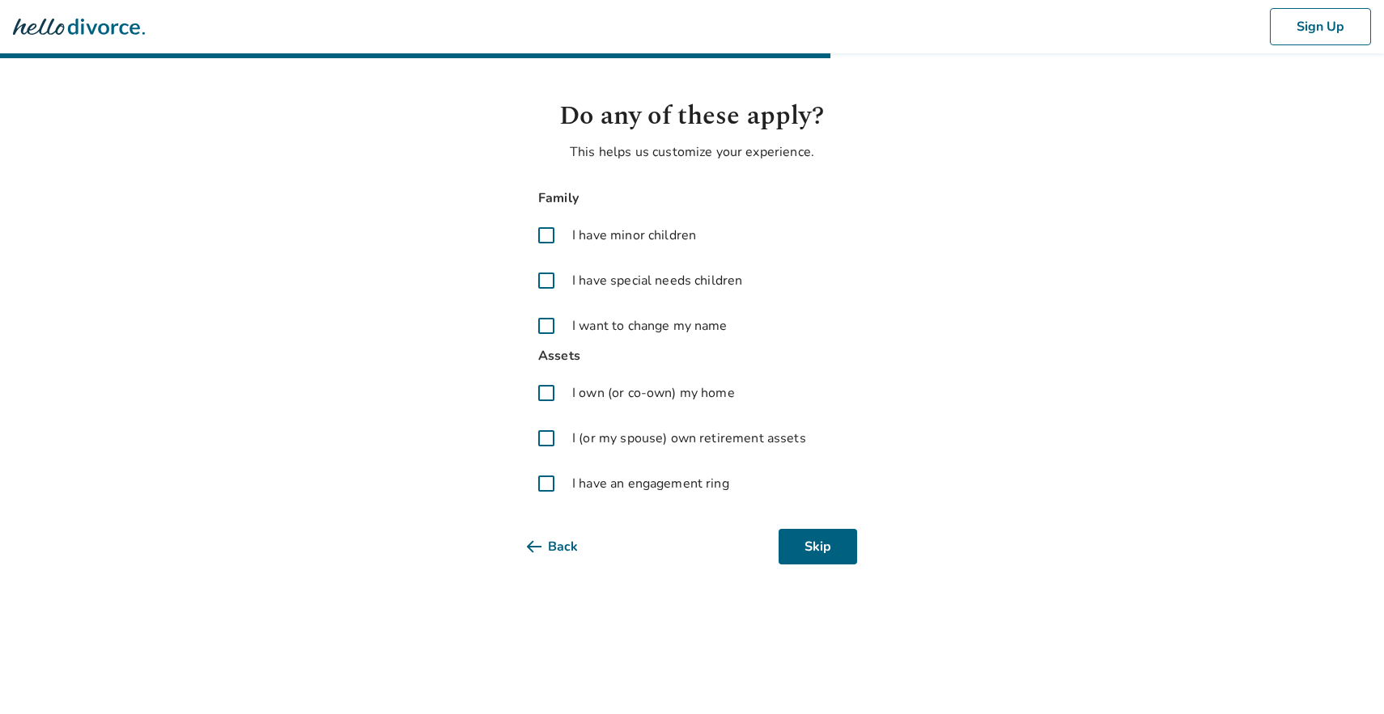
click at [543, 236] on span at bounding box center [546, 235] width 39 height 39
click at [549, 479] on span at bounding box center [546, 483] width 39 height 39
click at [838, 537] on button "Next" at bounding box center [816, 547] width 81 height 36
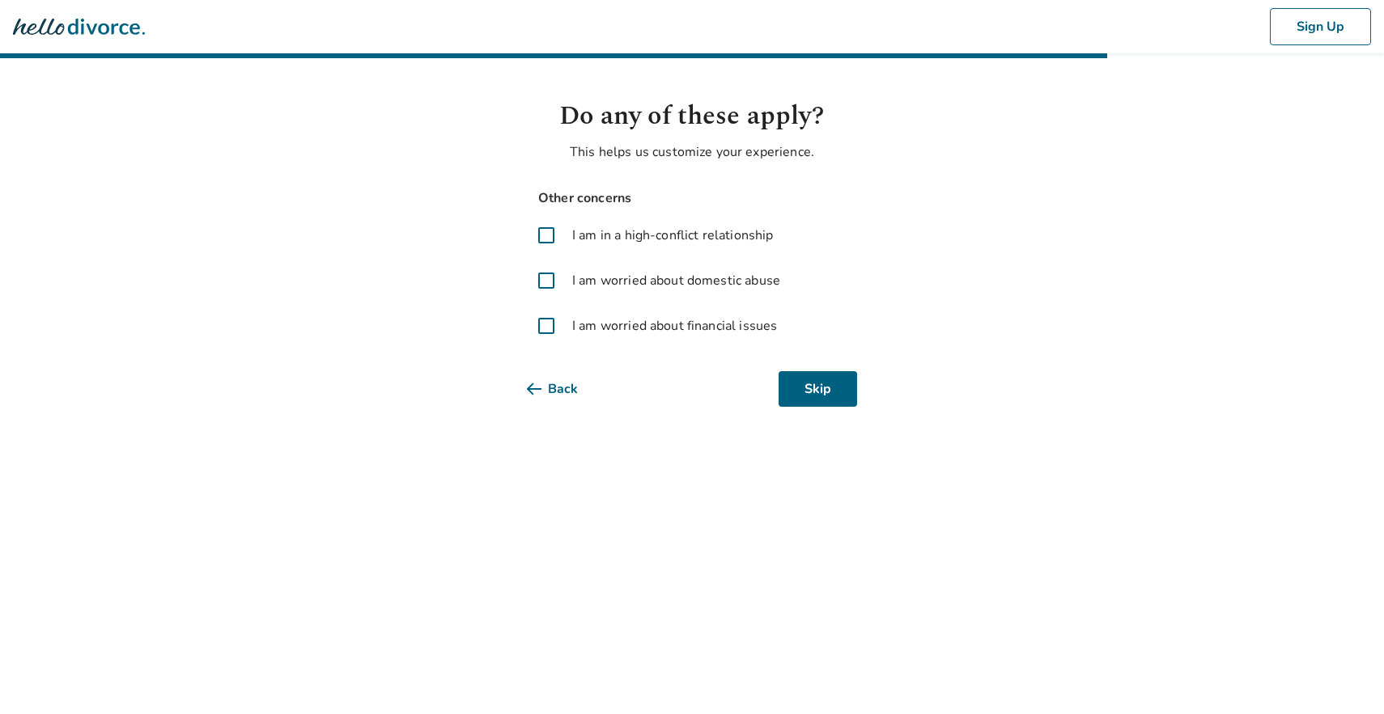
click at [544, 332] on span at bounding box center [546, 326] width 39 height 39
click at [837, 388] on button "Next" at bounding box center [816, 389] width 81 height 36
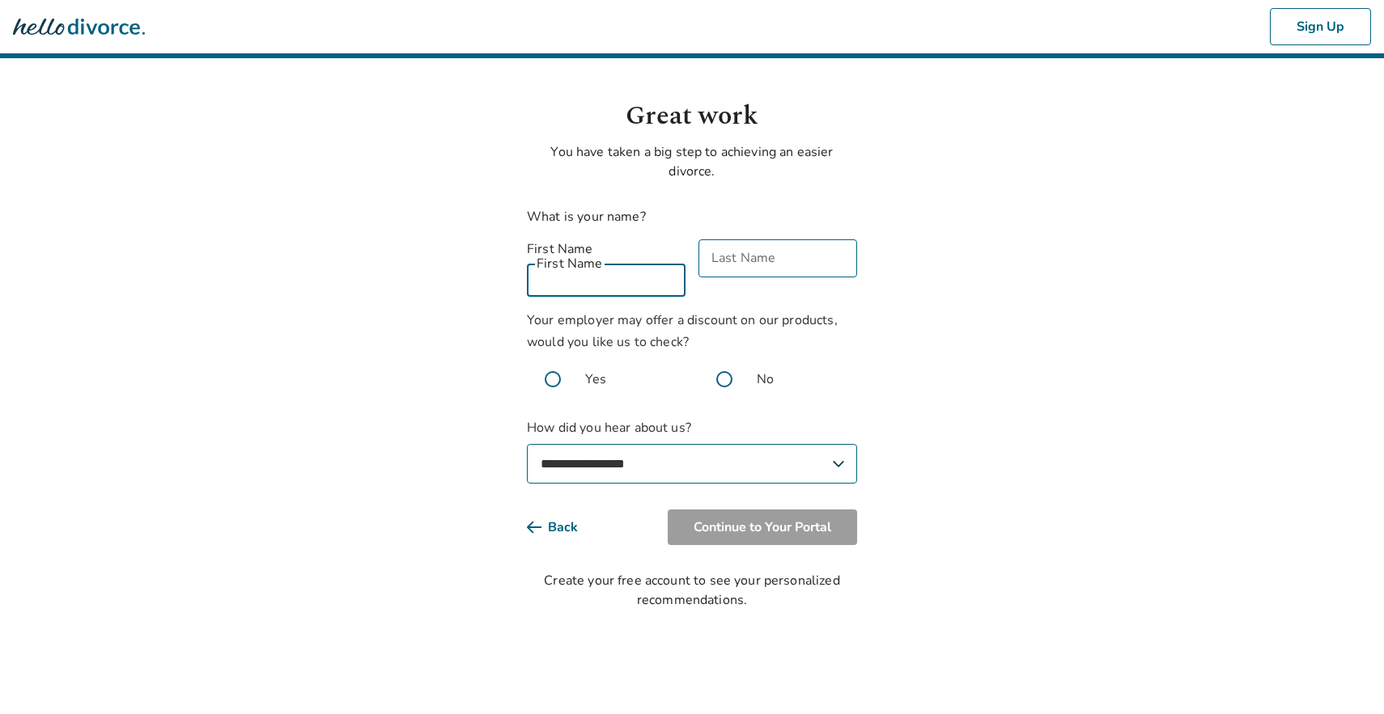
click at [630, 261] on input "First Name" at bounding box center [606, 278] width 159 height 38
type input "*"
type input "*******"
type input "*********"
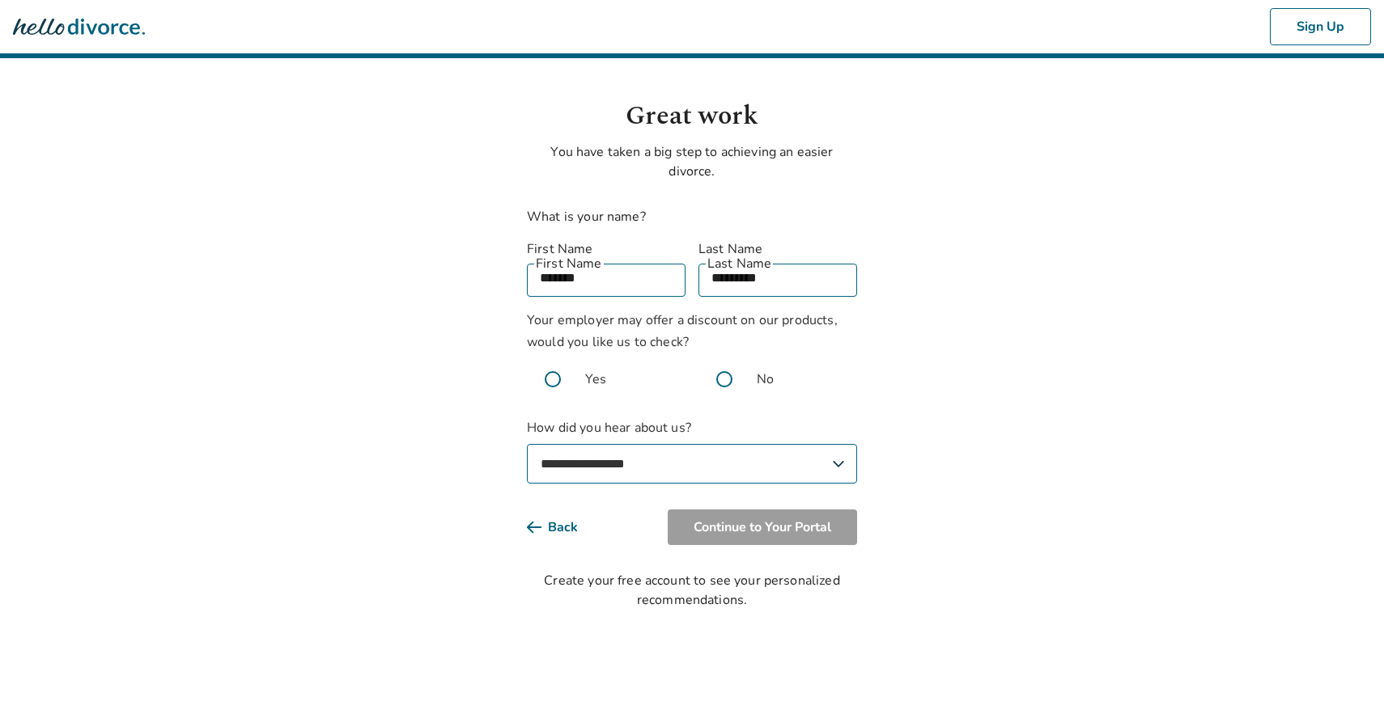
click at [729, 358] on span at bounding box center [724, 380] width 52 height 52
select select "**********"
click at [774, 511] on button "Continue to Your Portal" at bounding box center [762, 528] width 189 height 36
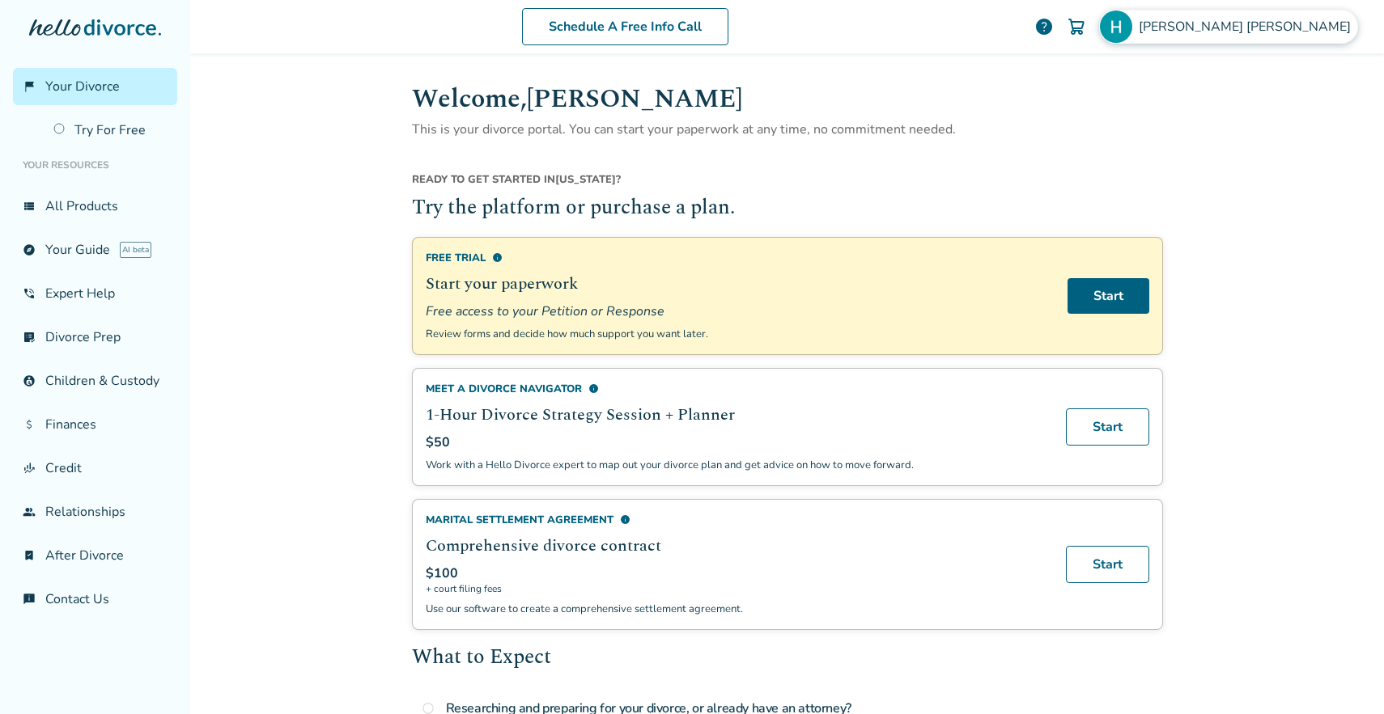
click at [1284, 24] on span "[PERSON_NAME]" at bounding box center [1247, 27] width 218 height 18
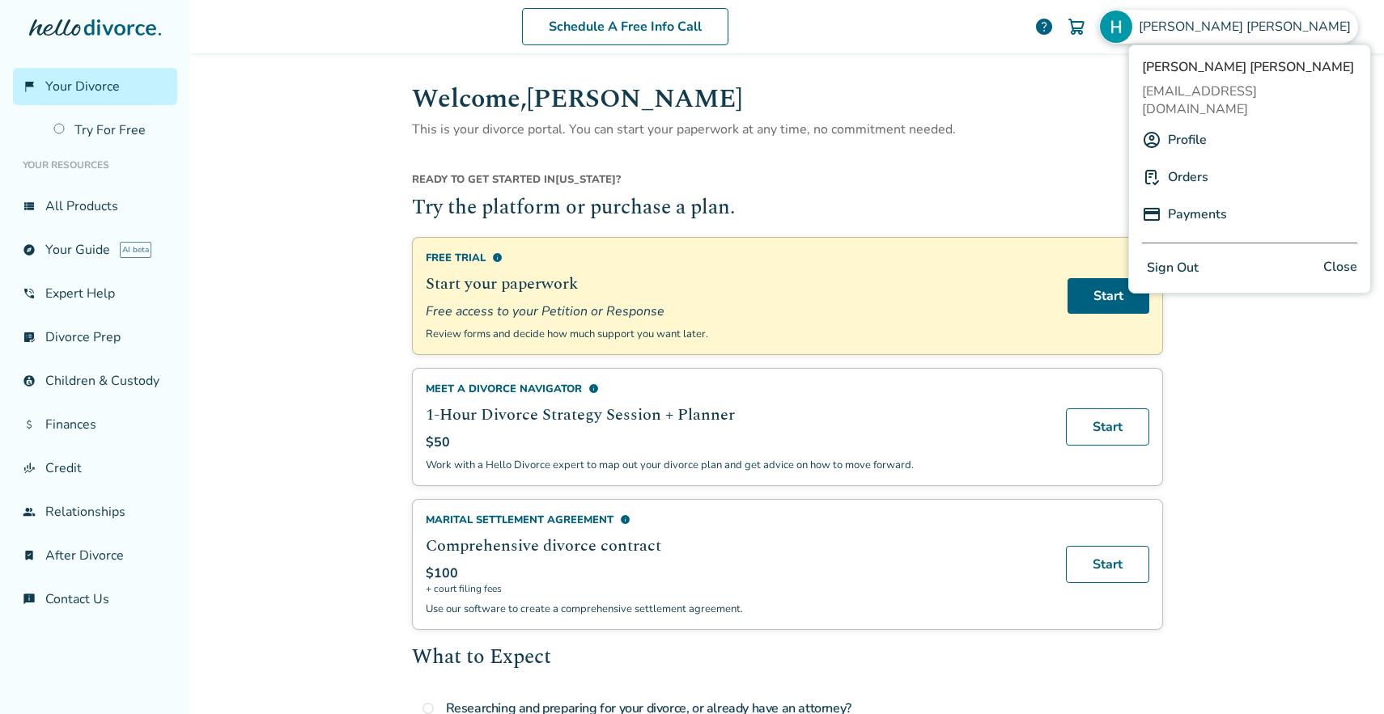
click at [1163, 257] on button "Sign Out" at bounding box center [1172, 268] width 61 height 23
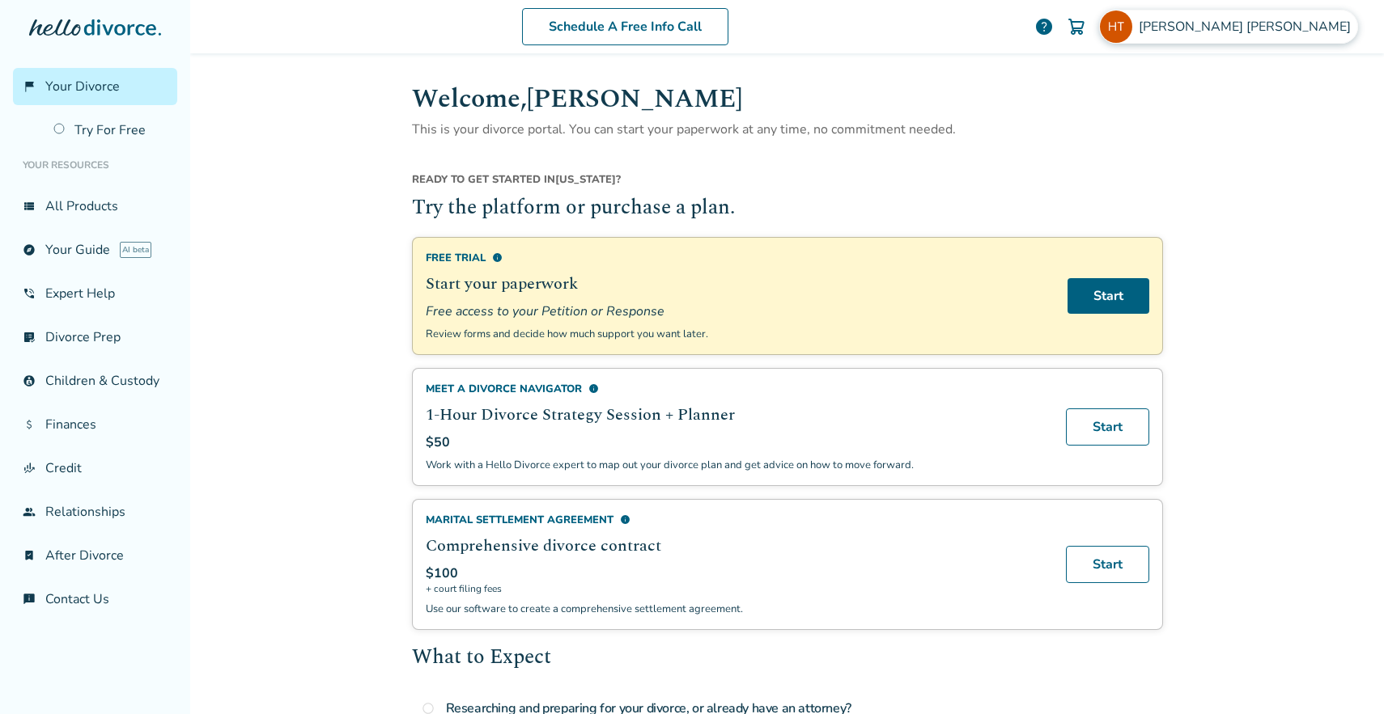
click at [1289, 20] on span "[PERSON_NAME]" at bounding box center [1247, 27] width 218 height 18
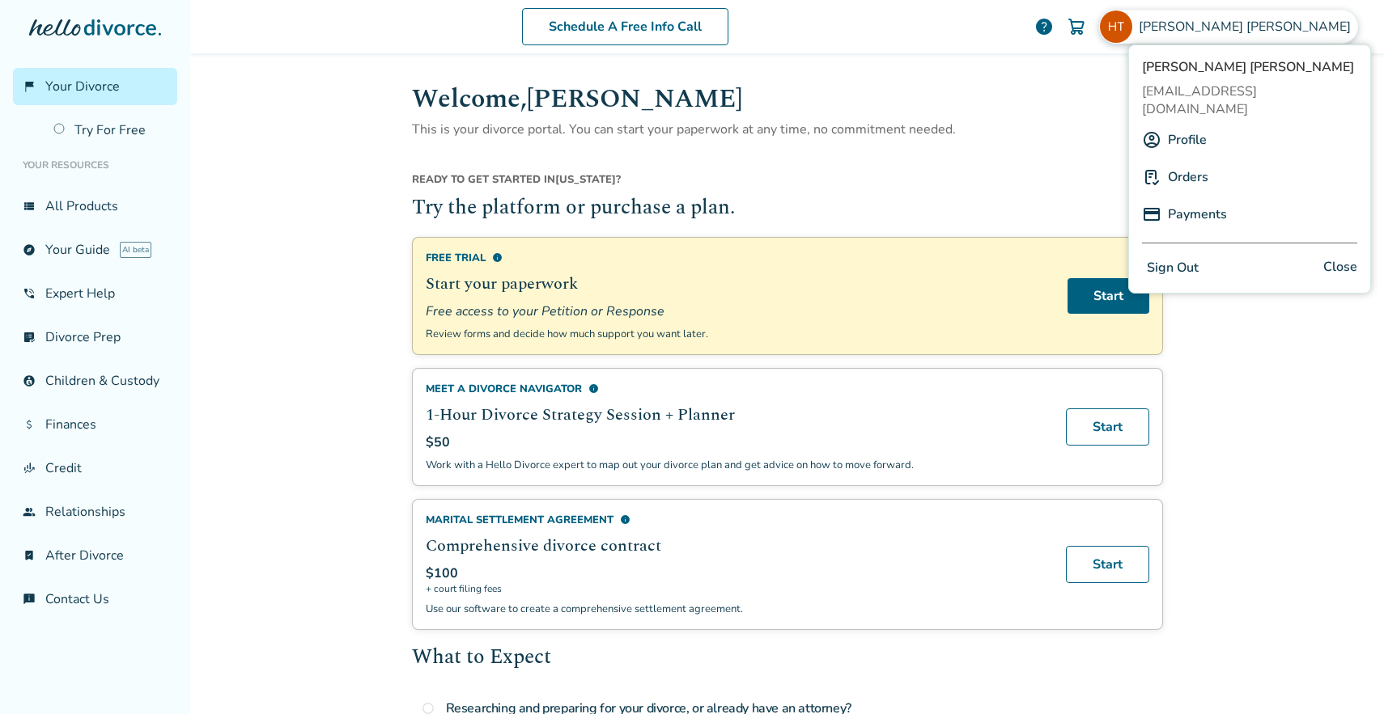
click at [1179, 125] on link "Profile" at bounding box center [1187, 140] width 39 height 31
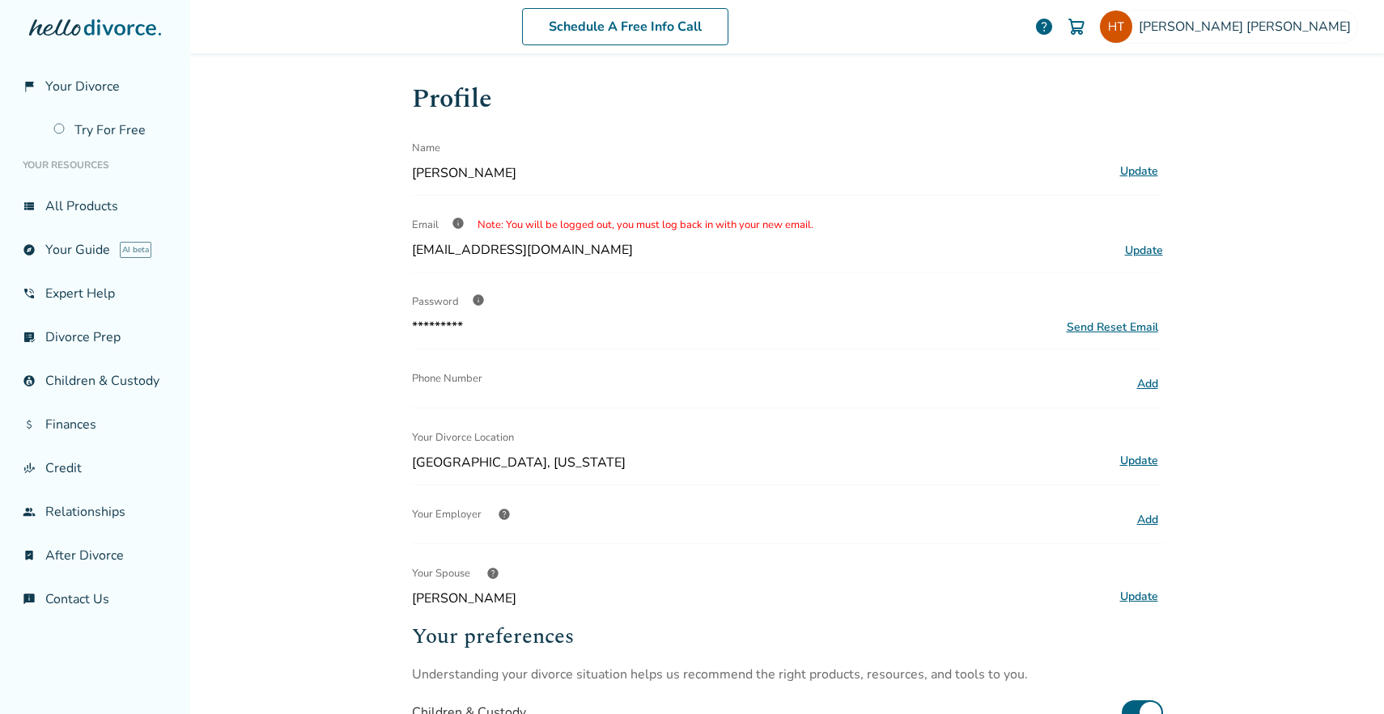
click at [312, 380] on div "Schedule A Free Info Call Heather Tartaglia help Schedule A Free Call Heather T…" at bounding box center [787, 357] width 1194 height 714
click at [867, 185] on div "Profile Name Heather Tartaglia Update Email info Note: You will be logged out, …" at bounding box center [787, 501] width 751 height 844
click at [271, 447] on div "Schedule A Free Info Call Heather Tartaglia help Schedule A Free Call Heather T…" at bounding box center [787, 357] width 1194 height 714
click at [129, 383] on link "account_child Children & Custody" at bounding box center [95, 381] width 164 height 37
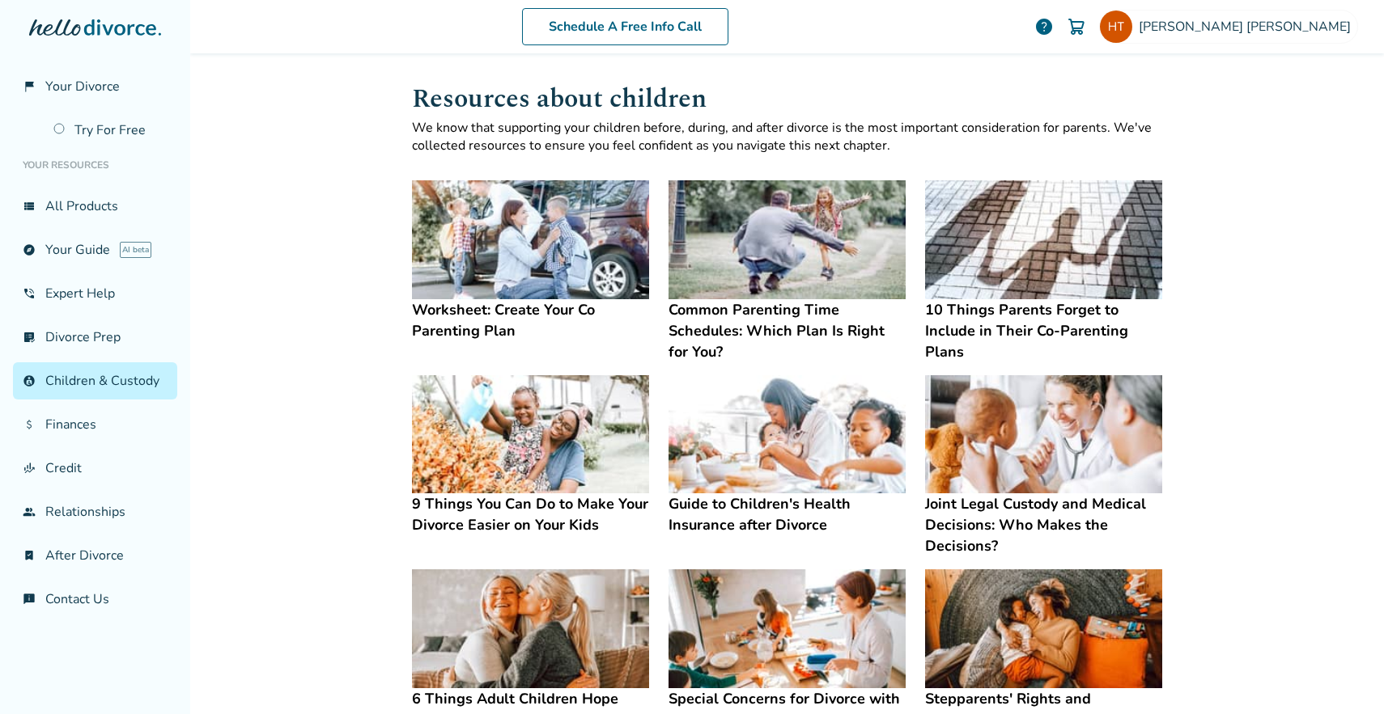
click at [320, 118] on div "Schedule A Free Info Call Heather Tartaglia help Schedule A Free Call Heather T…" at bounding box center [787, 357] width 1194 height 714
click at [1274, 30] on span "[PERSON_NAME]" at bounding box center [1247, 27] width 218 height 18
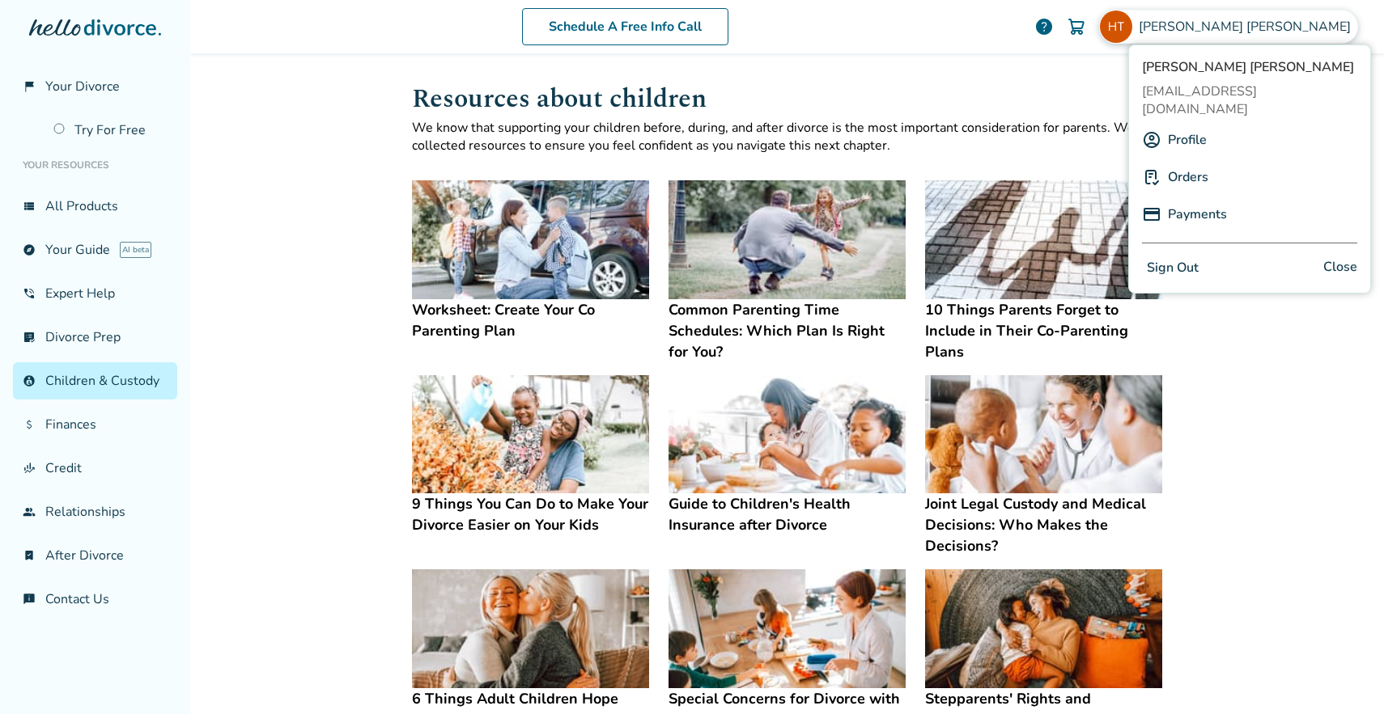
click at [1177, 125] on link "Profile" at bounding box center [1187, 140] width 39 height 31
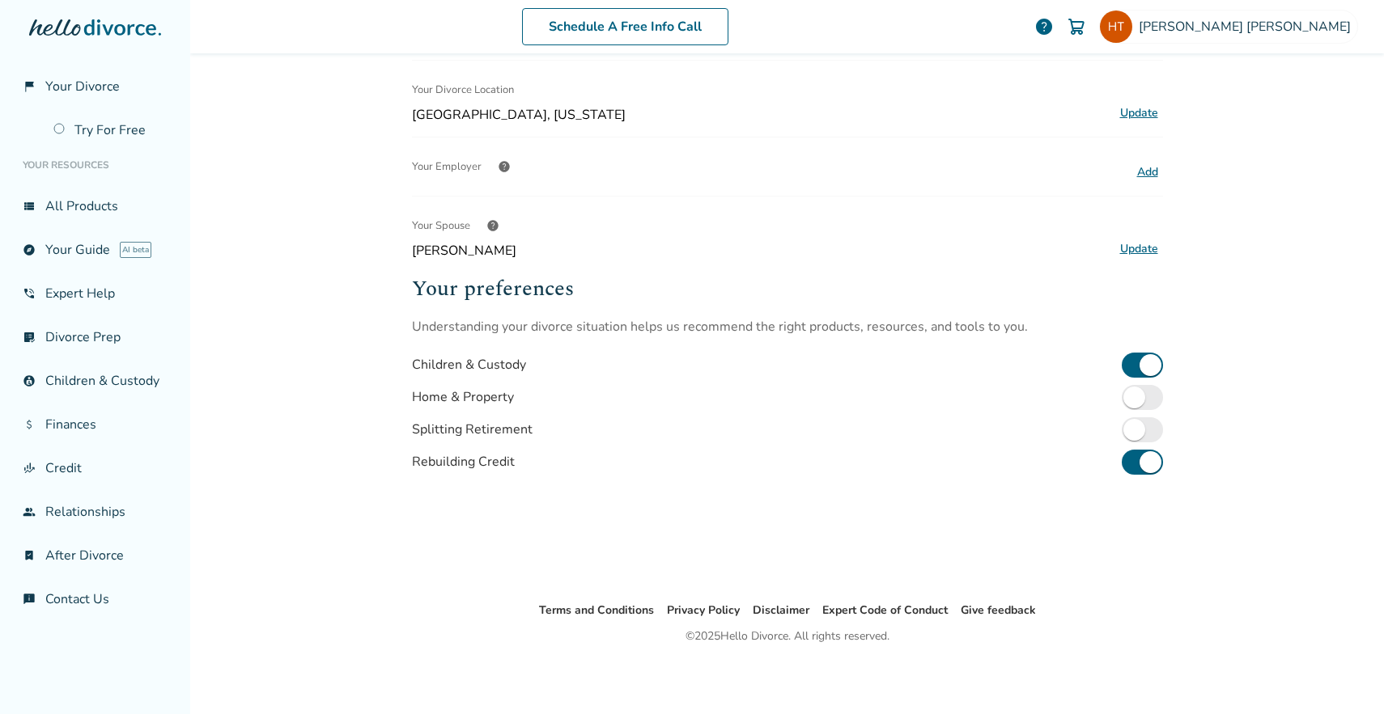
scroll to position [350, 0]
click at [115, 384] on link "account_child Children & Custody" at bounding box center [95, 381] width 164 height 37
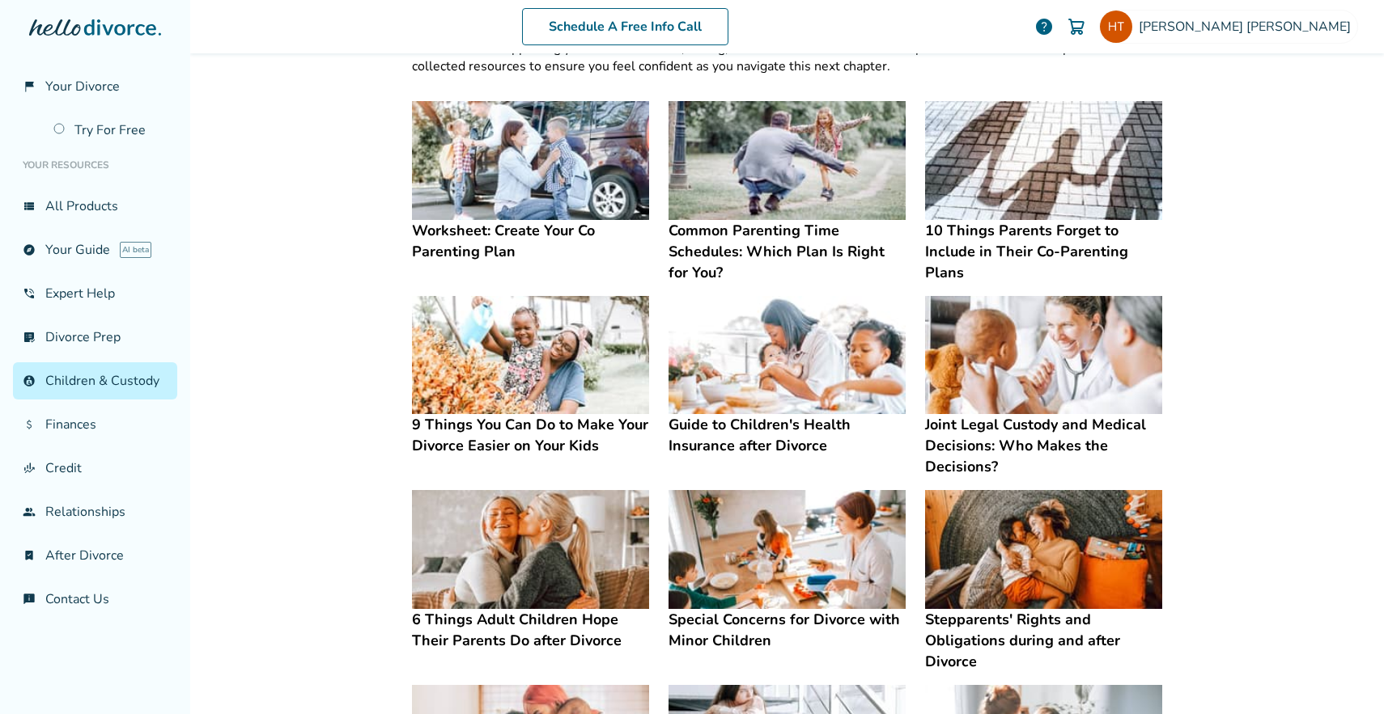
click at [484, 187] on img at bounding box center [530, 160] width 237 height 119
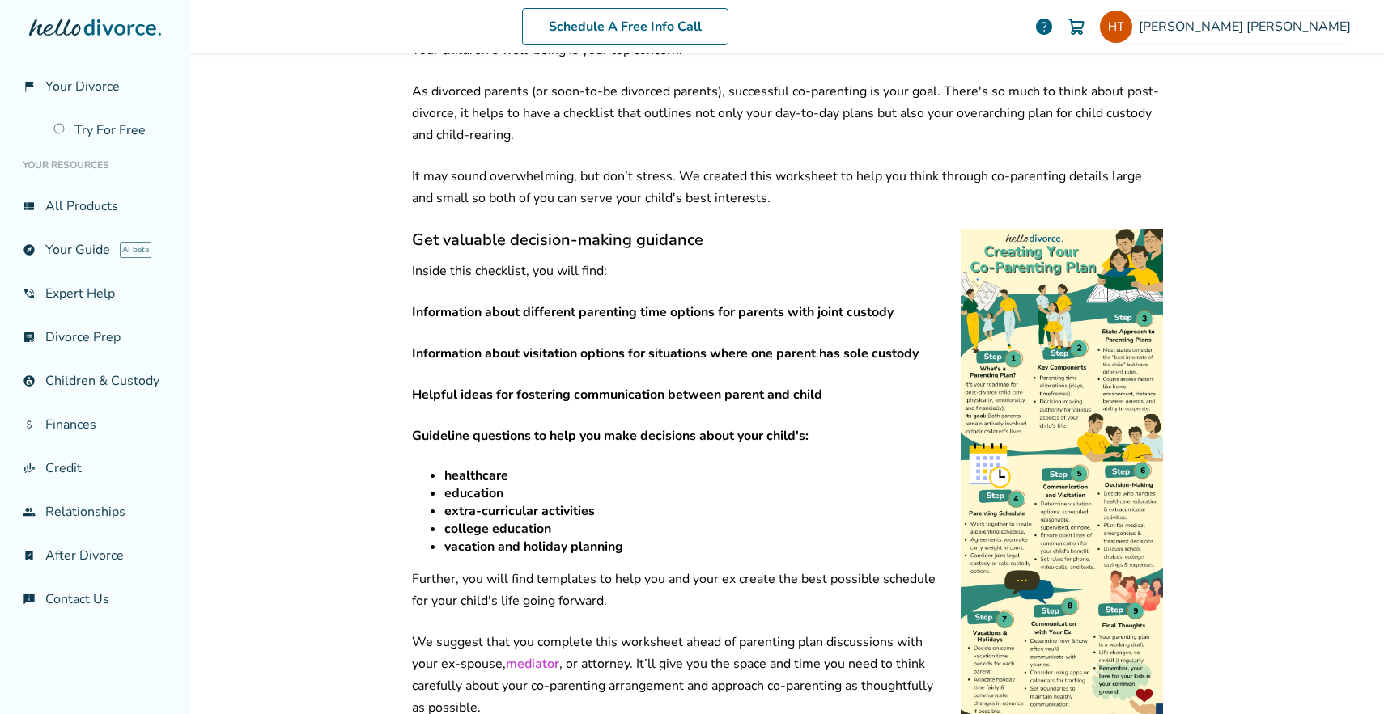
scroll to position [305, 0]
click at [316, 364] on div "Schedule A Free Info Call Heather Tartaglia help Schedule A Free Call Heather T…" at bounding box center [787, 357] width 1194 height 714
click at [256, 396] on div "Schedule A Free Info Call Heather Tartaglia help Schedule A Free Call Heather T…" at bounding box center [787, 357] width 1194 height 714
